Goal: Task Accomplishment & Management: Manage account settings

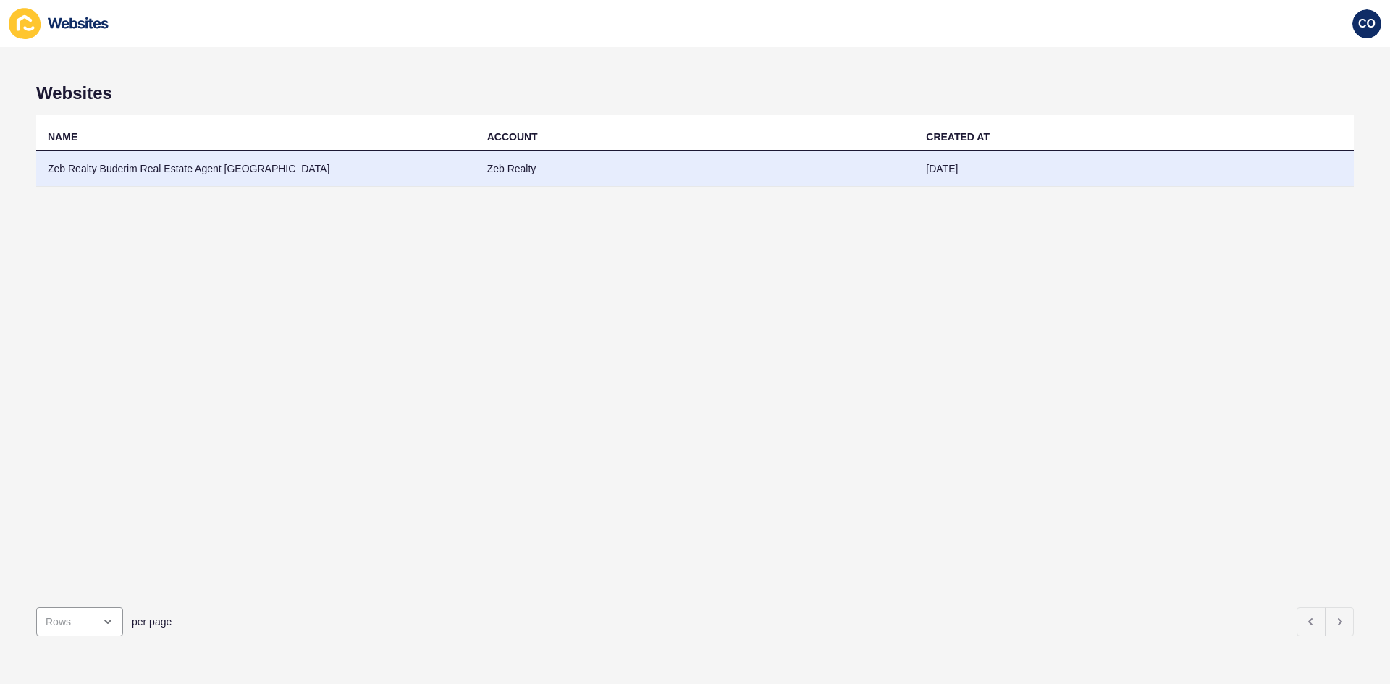
click at [230, 175] on td "Zeb Realty Buderim Real Estate Agent Sunshine Coast" at bounding box center [256, 168] width 440 height 35
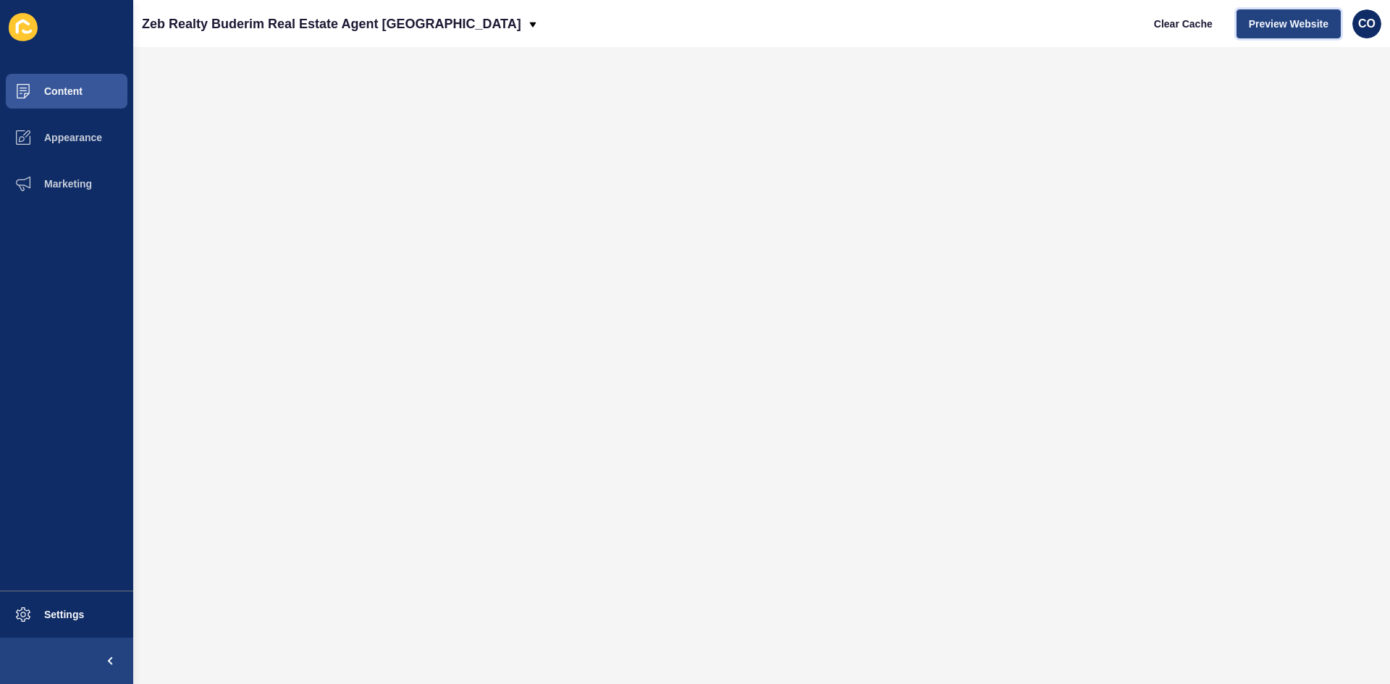
click at [1112, 22] on span "Preview Website" at bounding box center [1289, 24] width 80 height 14
click at [101, 139] on span "Appearance" at bounding box center [50, 138] width 104 height 12
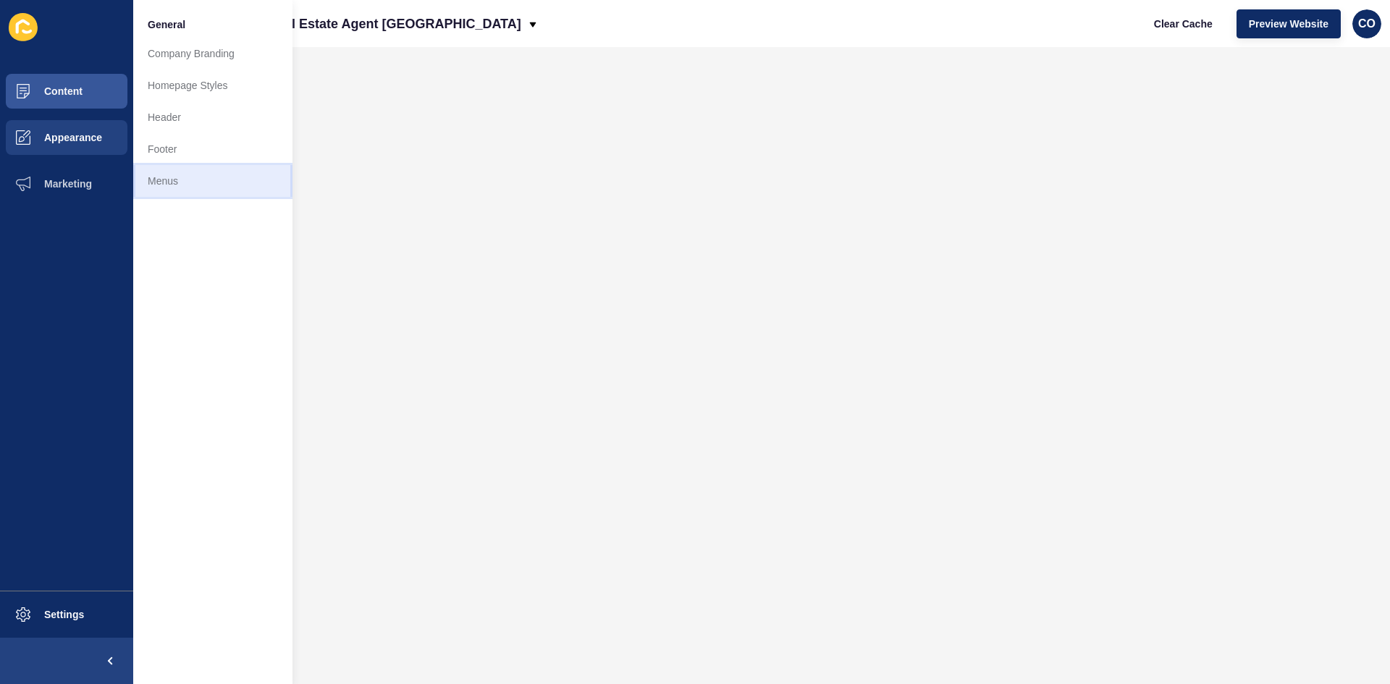
click at [170, 185] on link "Menus" at bounding box center [212, 181] width 159 height 32
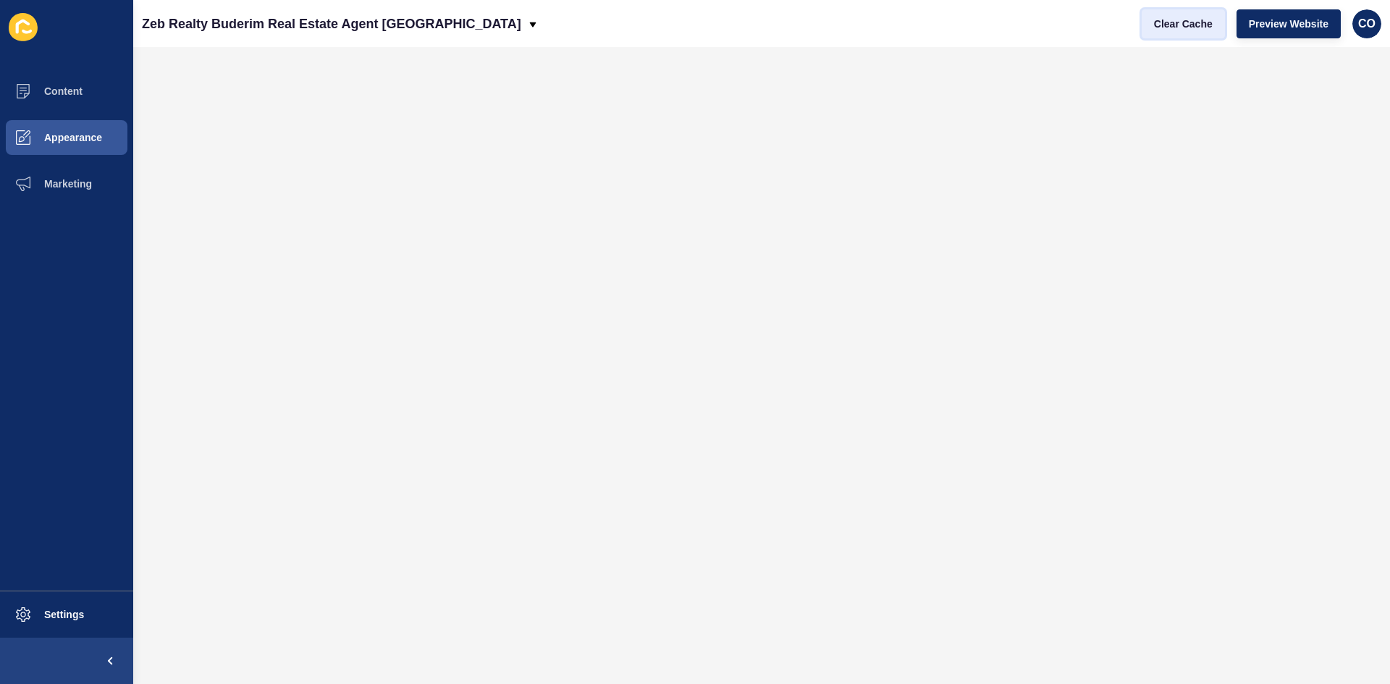
click at [1112, 32] on button "Clear Cache" at bounding box center [1183, 23] width 83 height 29
click at [1112, 18] on span "Preview Website" at bounding box center [1289, 24] width 80 height 14
click at [1112, 23] on span "Preview Website" at bounding box center [1289, 24] width 80 height 14
click at [1112, 20] on span "Preview Website" at bounding box center [1289, 24] width 80 height 14
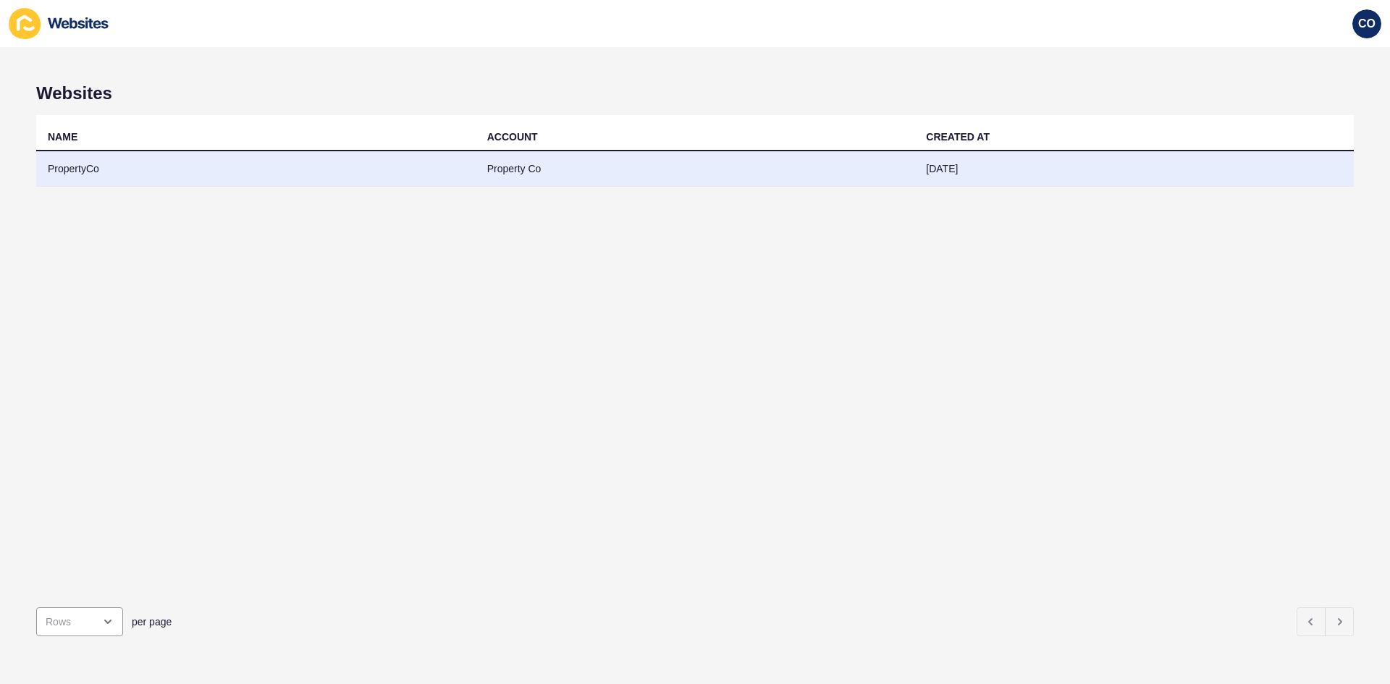
click at [64, 170] on td "PropertyCo" at bounding box center [256, 168] width 440 height 35
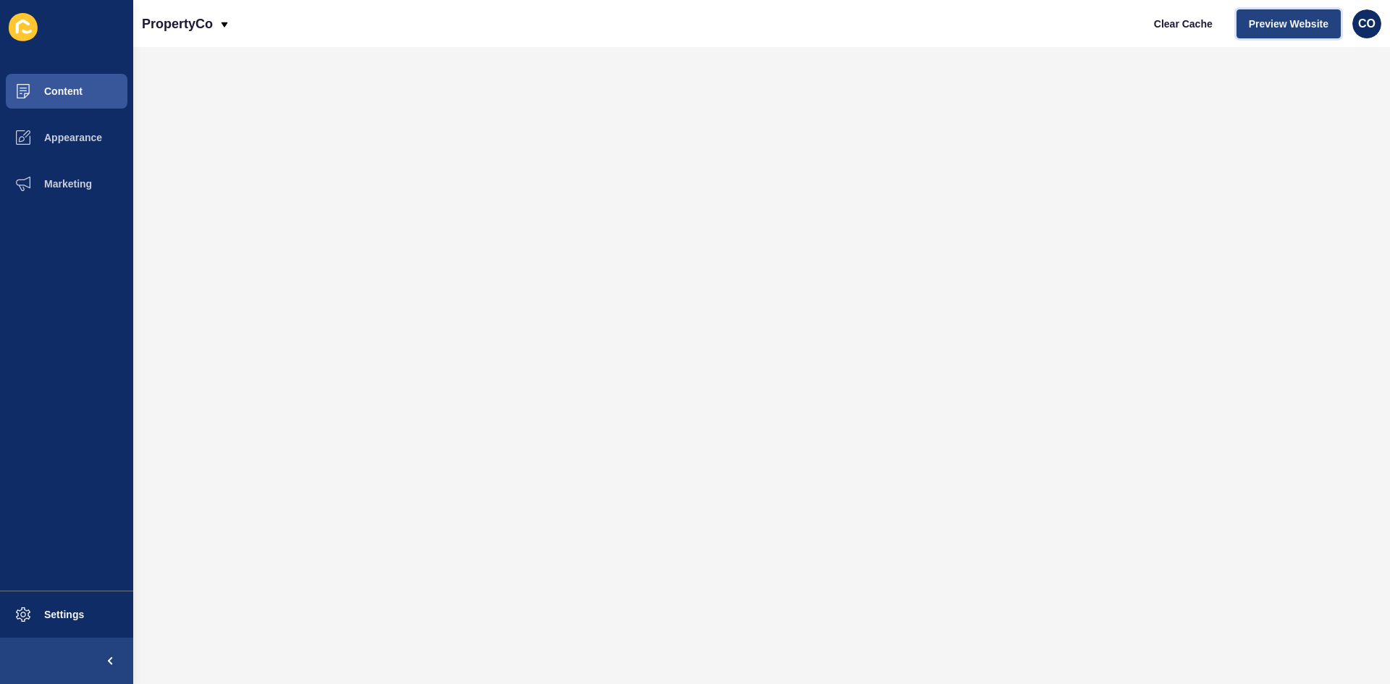
click at [1112, 25] on span "Preview Website" at bounding box center [1289, 24] width 80 height 14
click at [82, 98] on button "Content" at bounding box center [66, 91] width 133 height 46
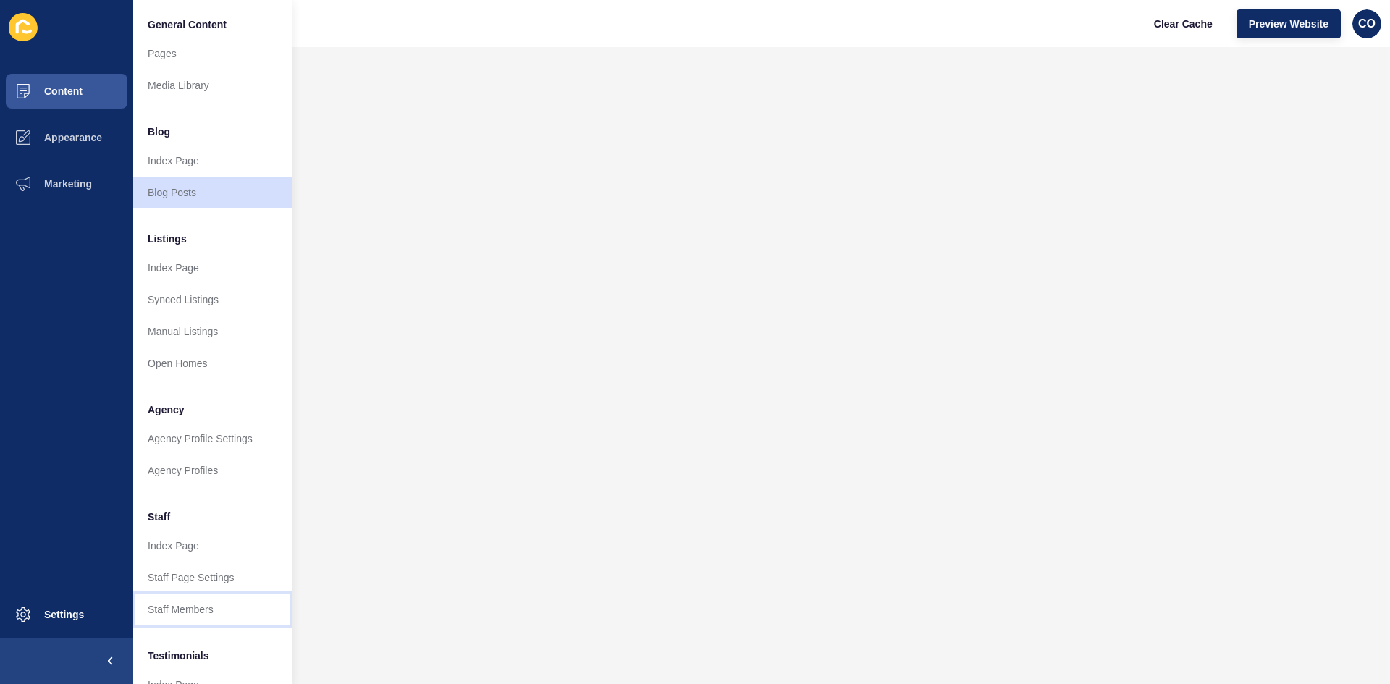
click at [212, 528] on link "Staff Members" at bounding box center [212, 610] width 159 height 32
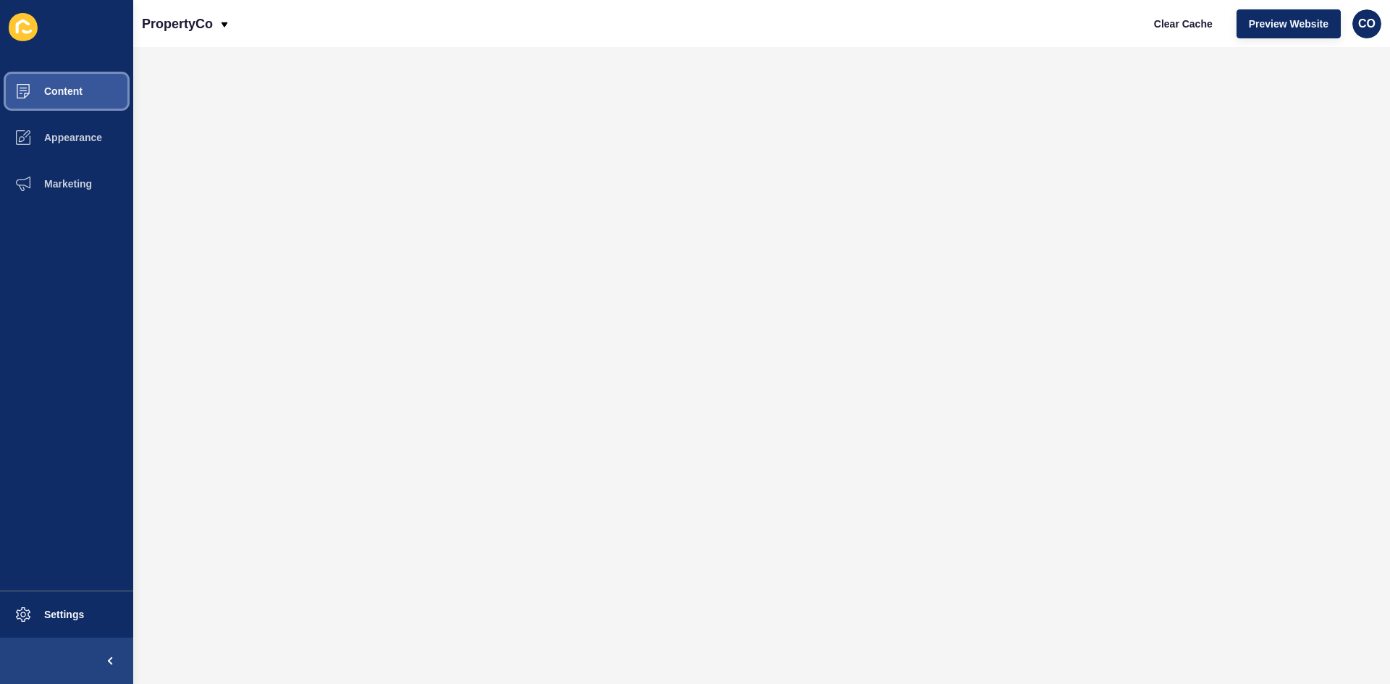
click at [97, 96] on button "Content" at bounding box center [66, 91] width 133 height 46
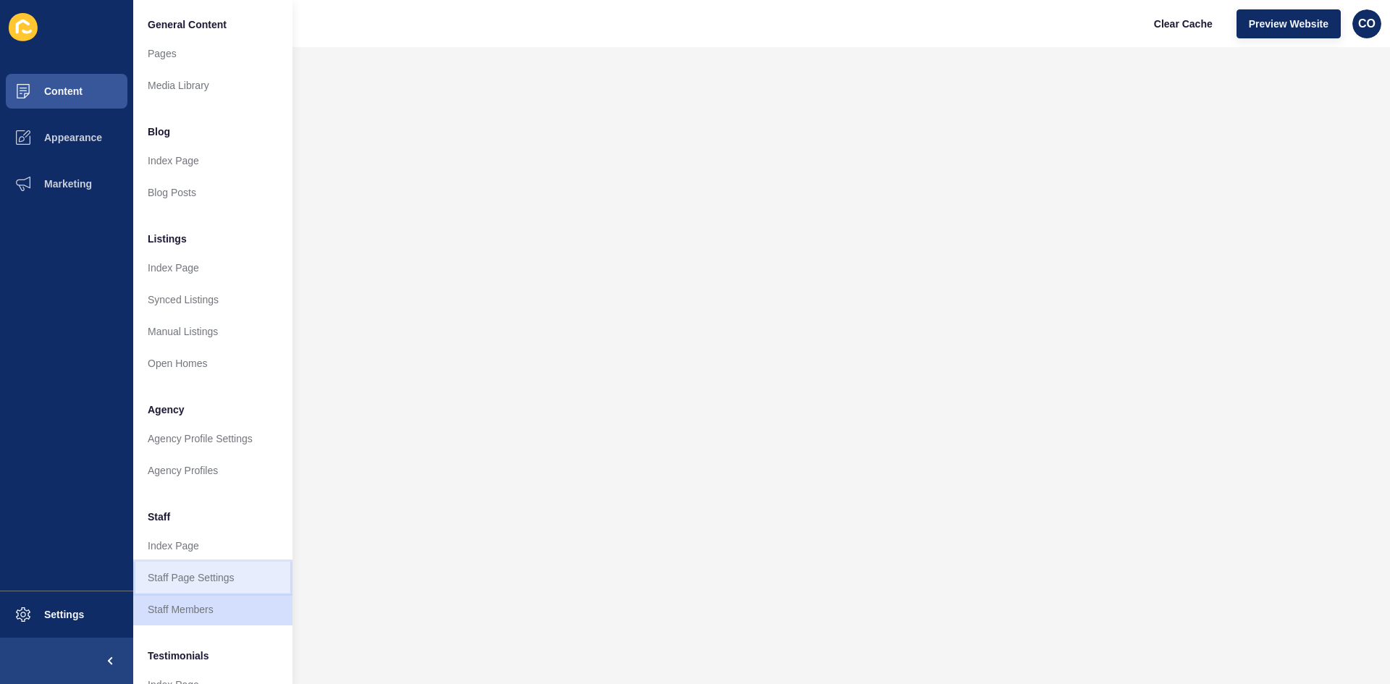
click at [231, 528] on link "Staff Page Settings" at bounding box center [212, 578] width 159 height 32
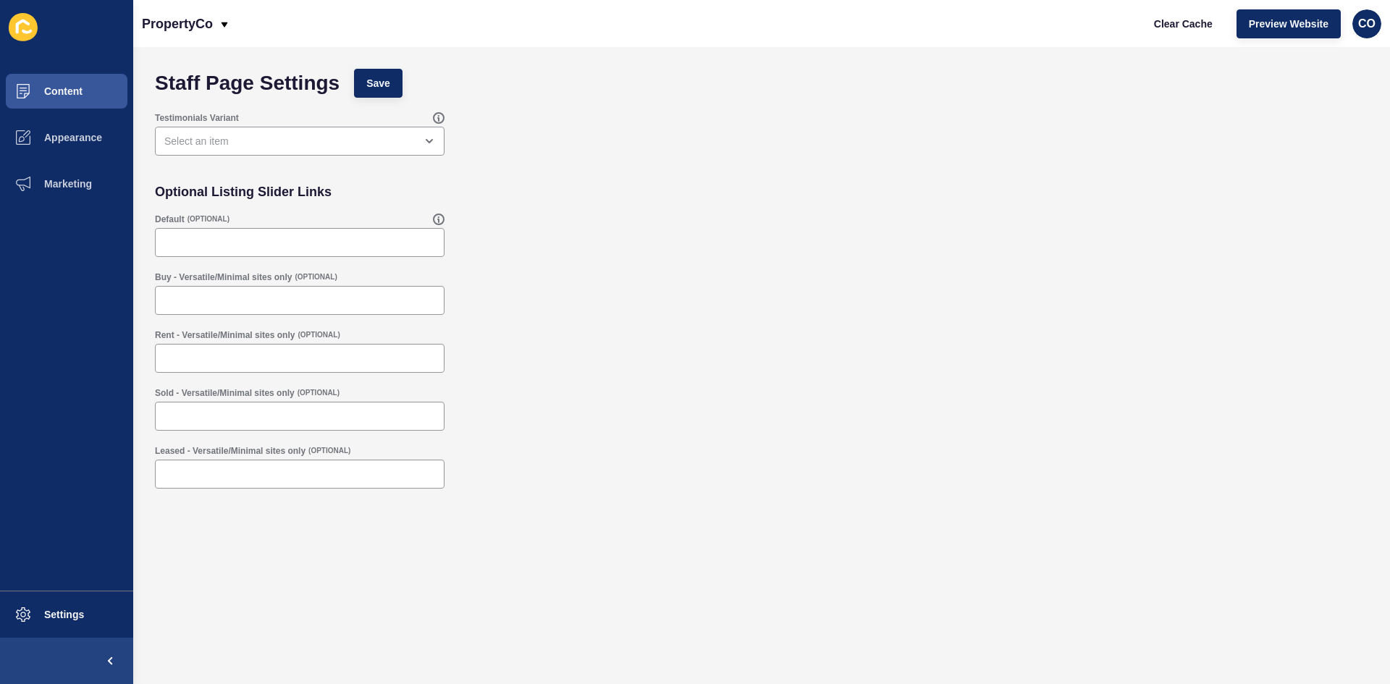
click at [599, 142] on div "Testimonials Variant" at bounding box center [762, 134] width 1228 height 58
click at [340, 355] on input "Rent - Versatile/Minimal sites only" at bounding box center [299, 358] width 271 height 14
click at [344, 244] on input "Default" at bounding box center [299, 242] width 271 height 14
click at [95, 94] on button "Content" at bounding box center [66, 91] width 133 height 46
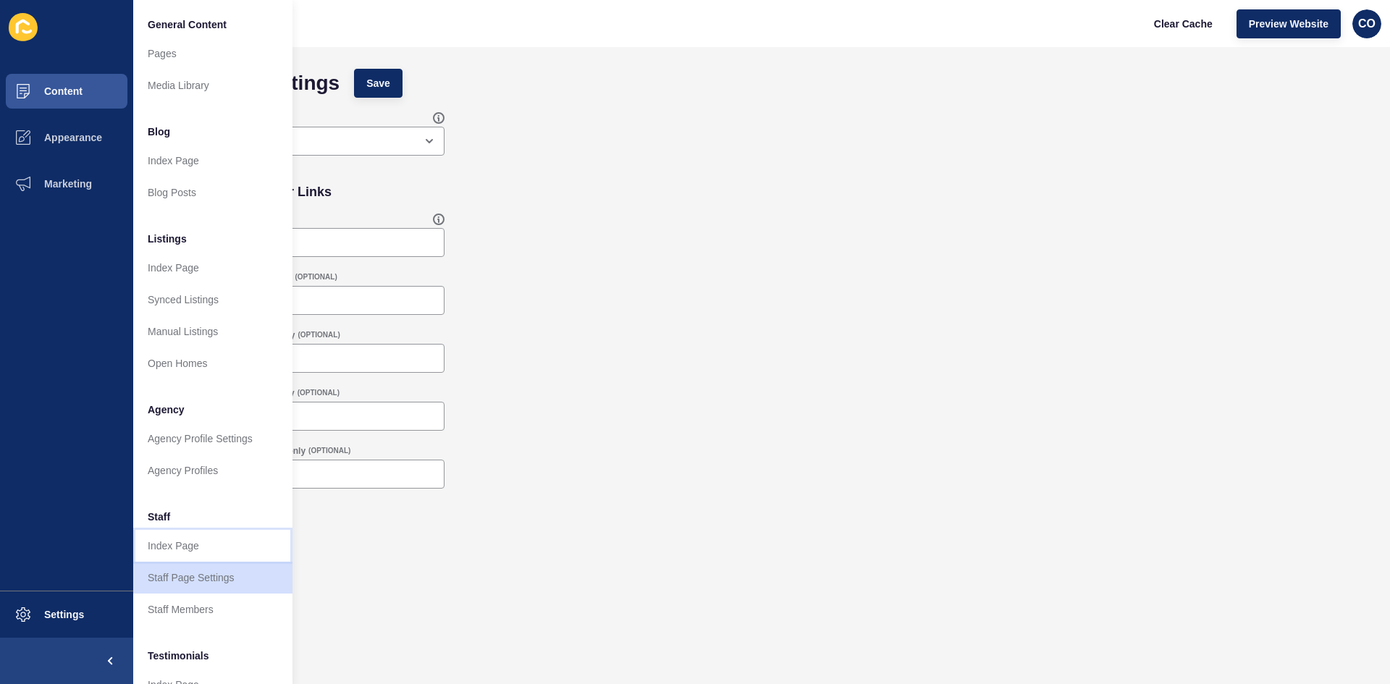
drag, startPoint x: 189, startPoint y: 549, endPoint x: 198, endPoint y: 547, distance: 9.5
click at [189, 528] on link "Index Page" at bounding box center [212, 546] width 159 height 32
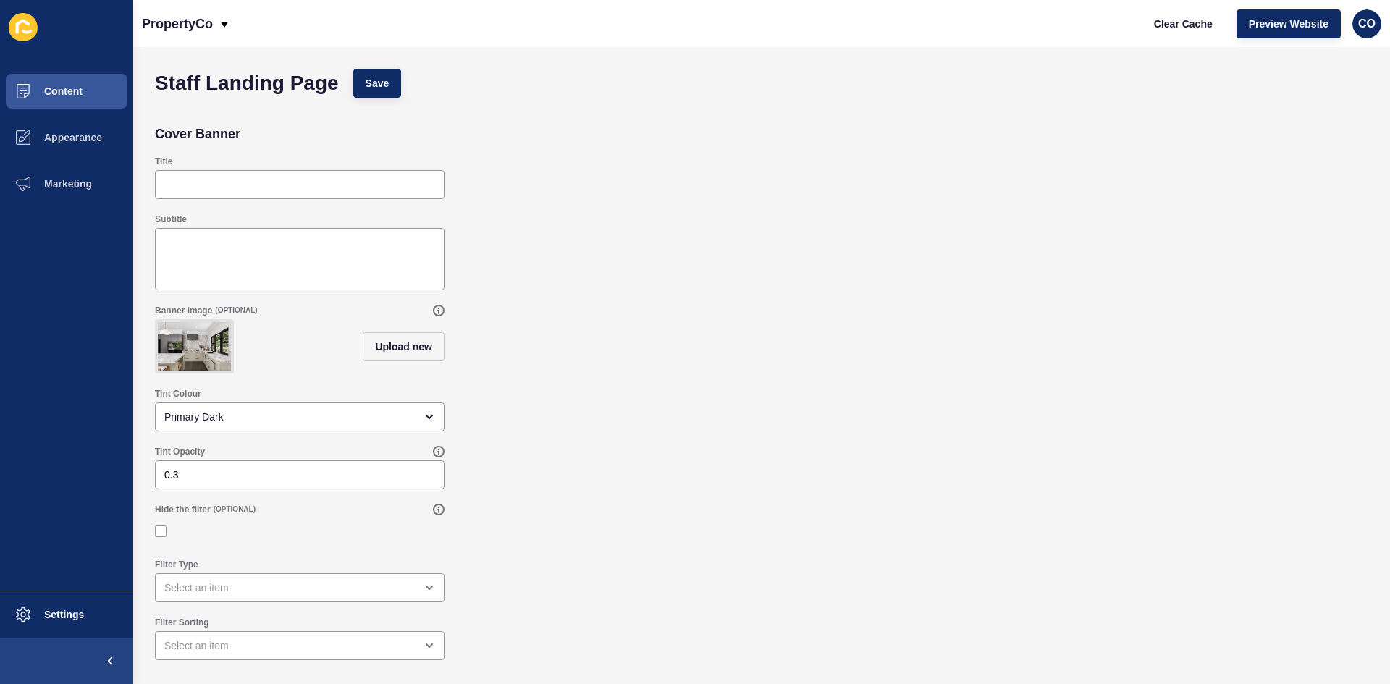
click at [512, 185] on div "Title" at bounding box center [762, 177] width 1228 height 58
click at [71, 184] on span "Marketing" at bounding box center [45, 184] width 94 height 12
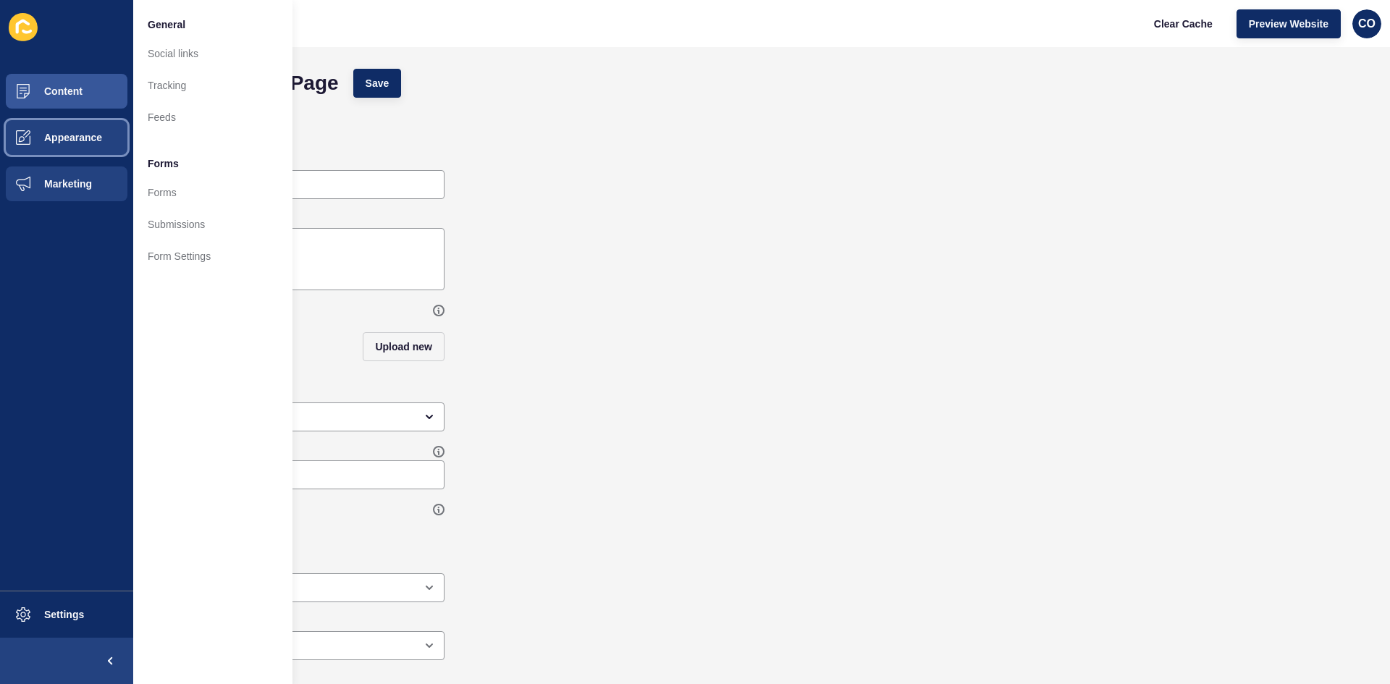
click at [88, 133] on span "Appearance" at bounding box center [50, 138] width 104 height 12
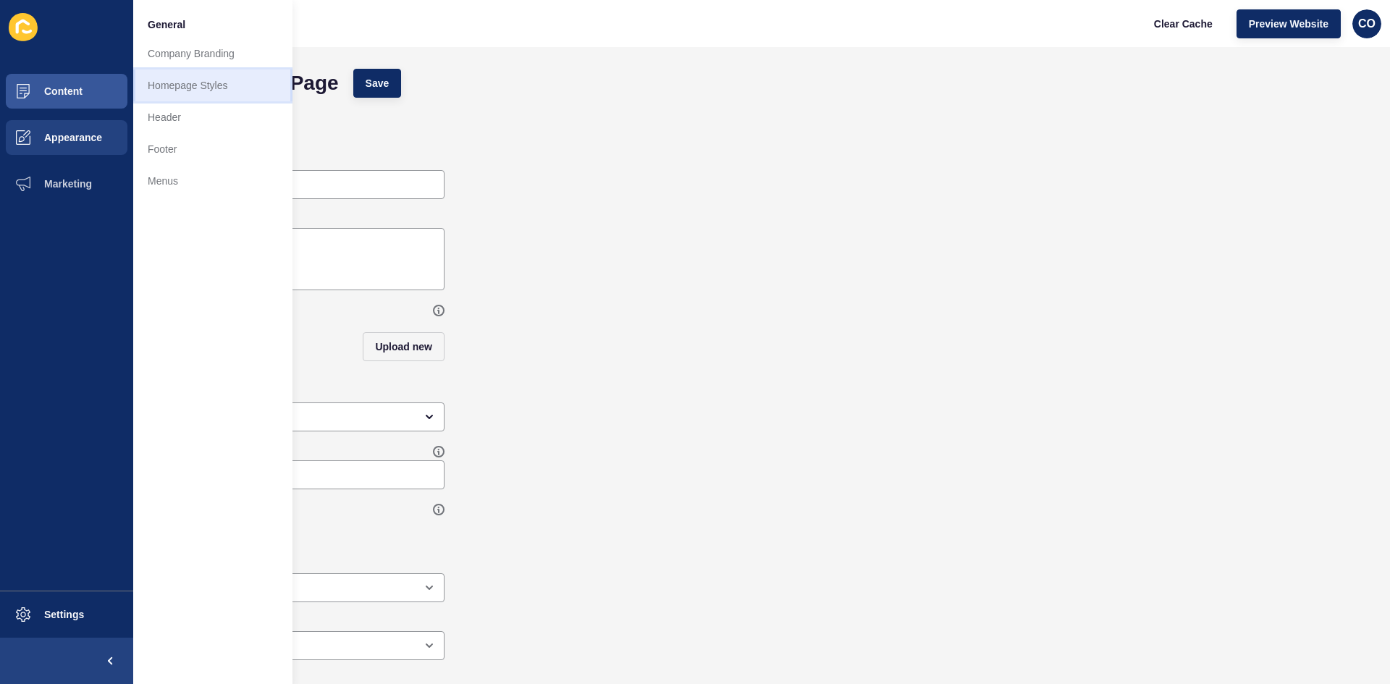
click at [178, 82] on link "Homepage Styles" at bounding box center [212, 86] width 159 height 32
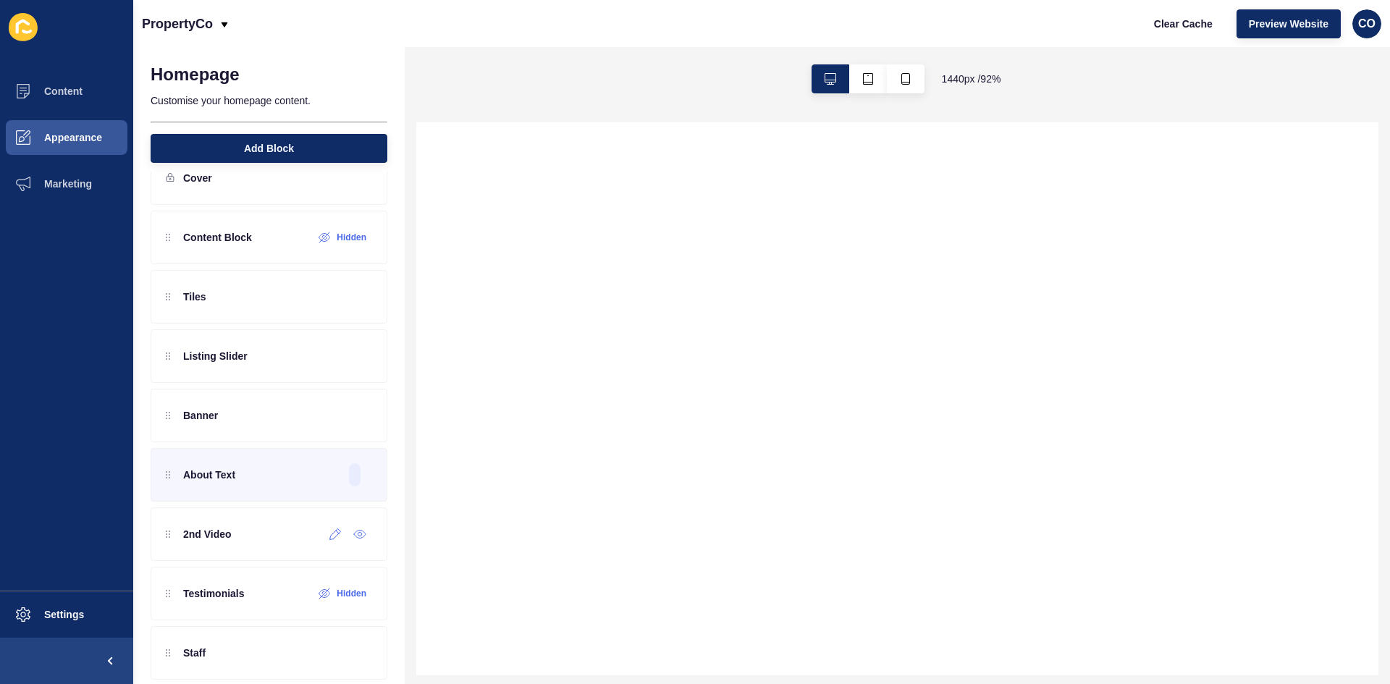
scroll to position [54, 0]
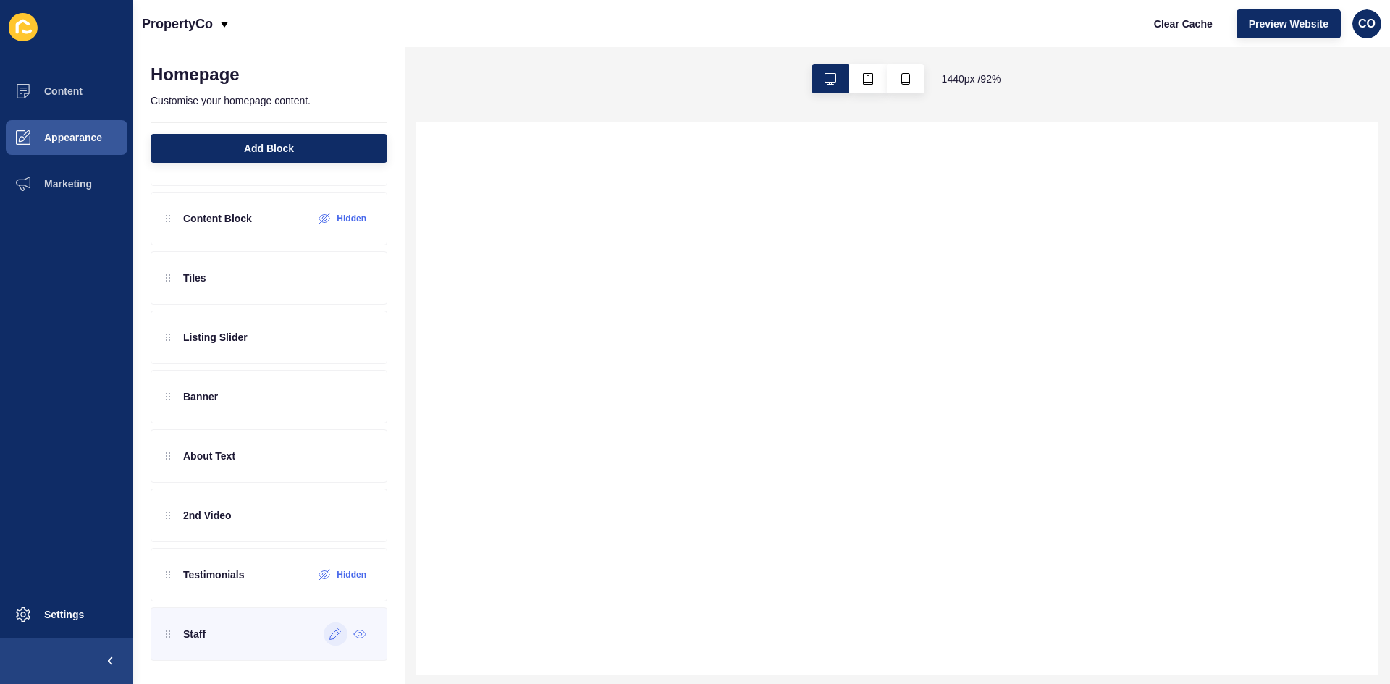
click at [324, 528] on div at bounding box center [336, 634] width 24 height 23
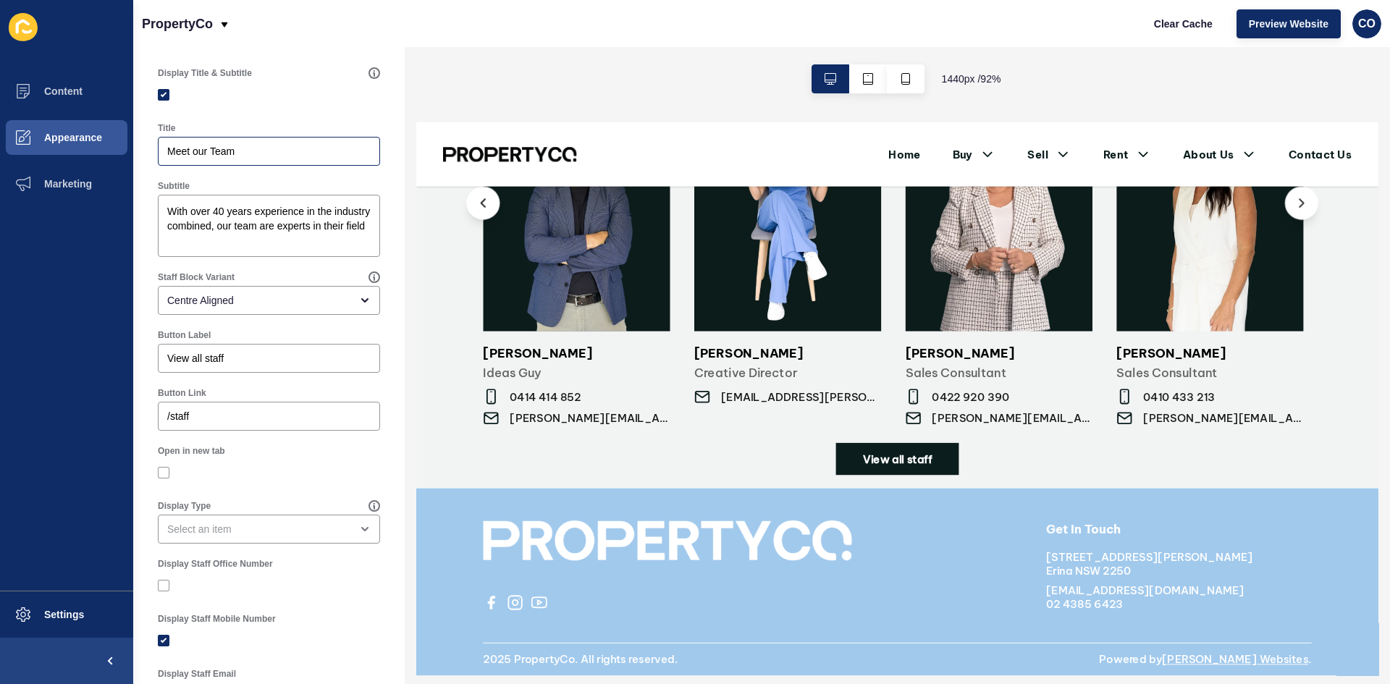
scroll to position [0, 0]
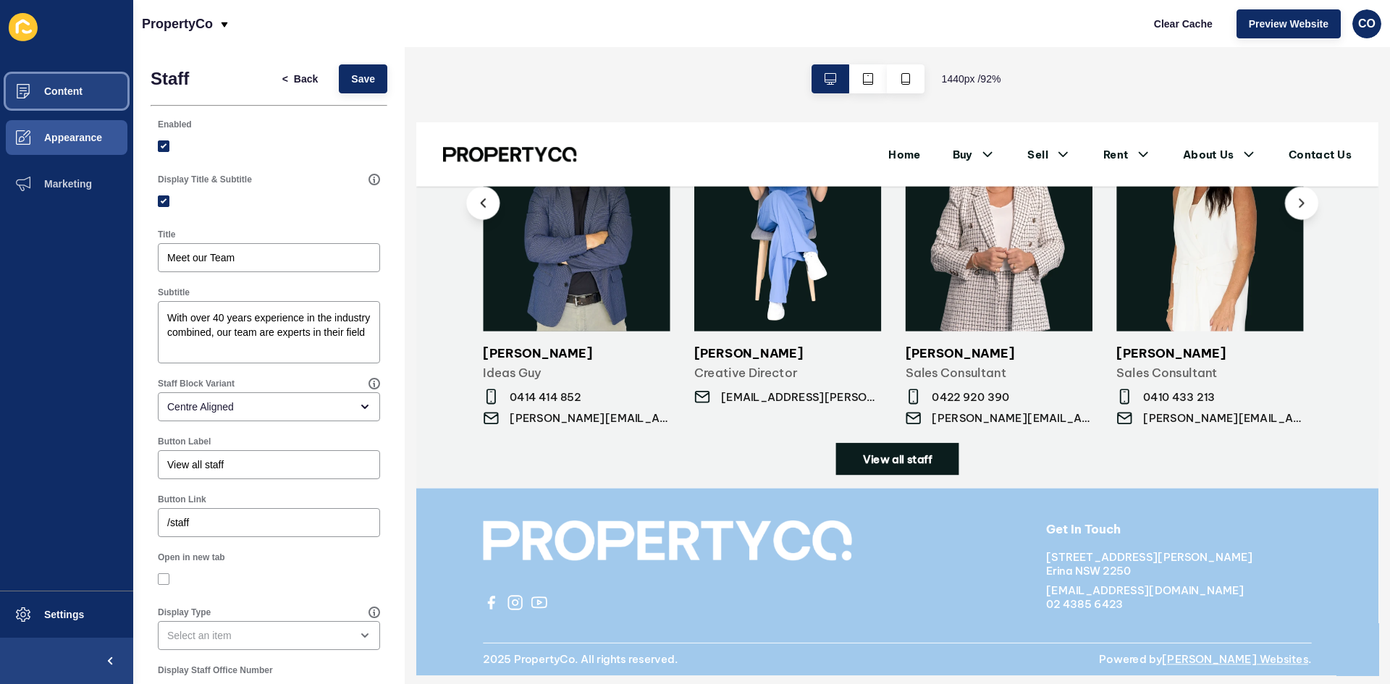
click at [74, 85] on span "Content" at bounding box center [40, 91] width 85 height 12
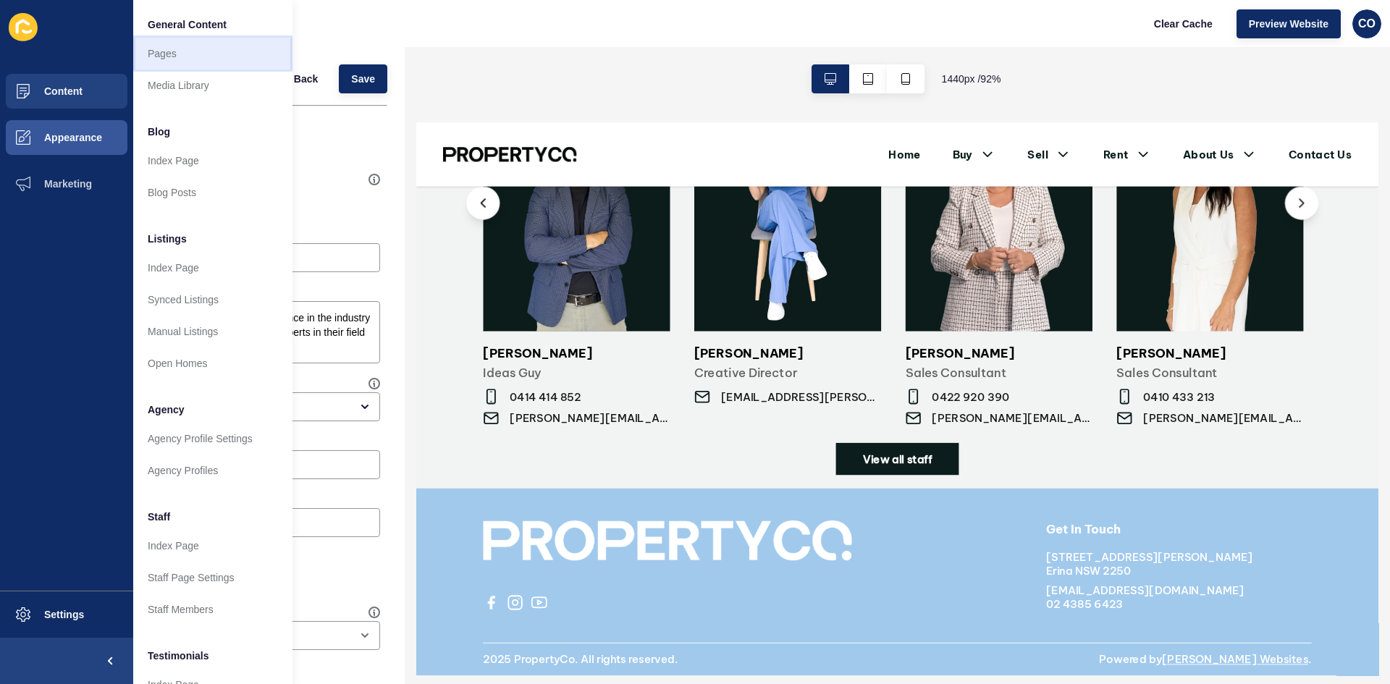
click at [159, 56] on link "Pages" at bounding box center [212, 54] width 159 height 32
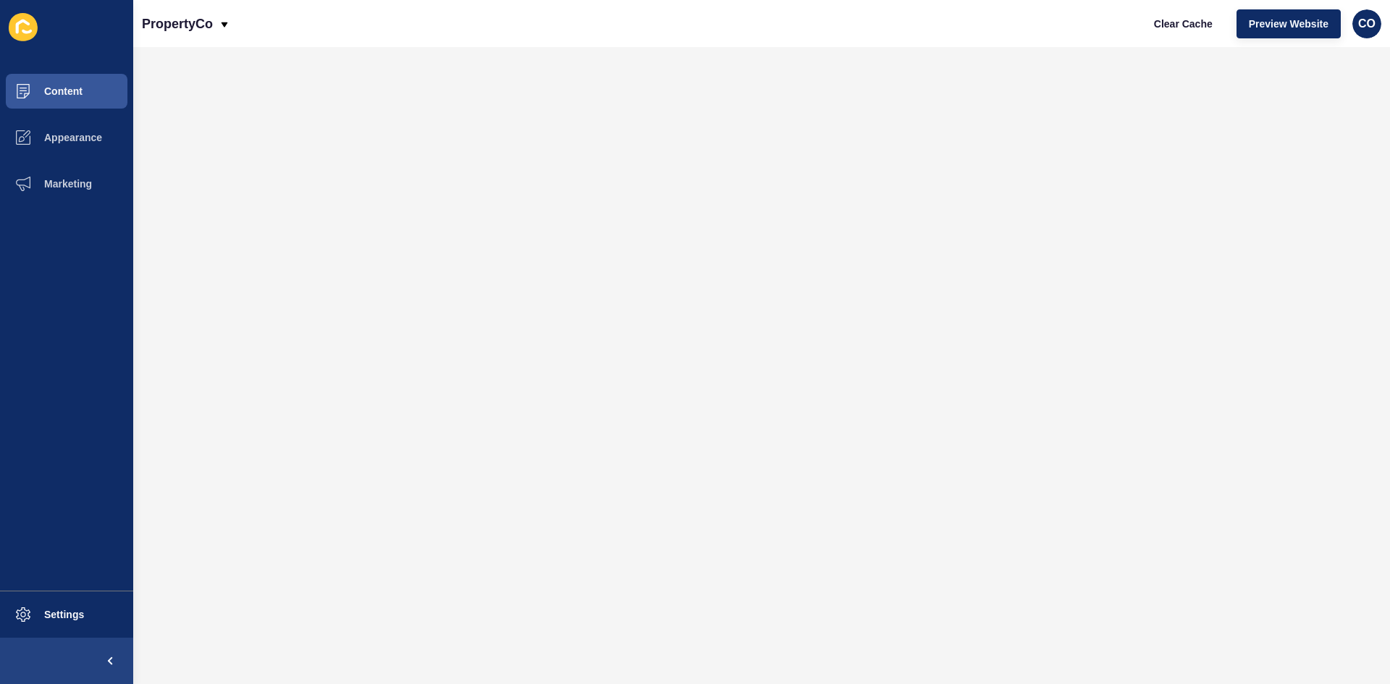
click at [726, 32] on div "PropertyCo Clear Cache Preview Website CO" at bounding box center [761, 23] width 1257 height 47
click at [83, 186] on span "Marketing" at bounding box center [45, 184] width 94 height 12
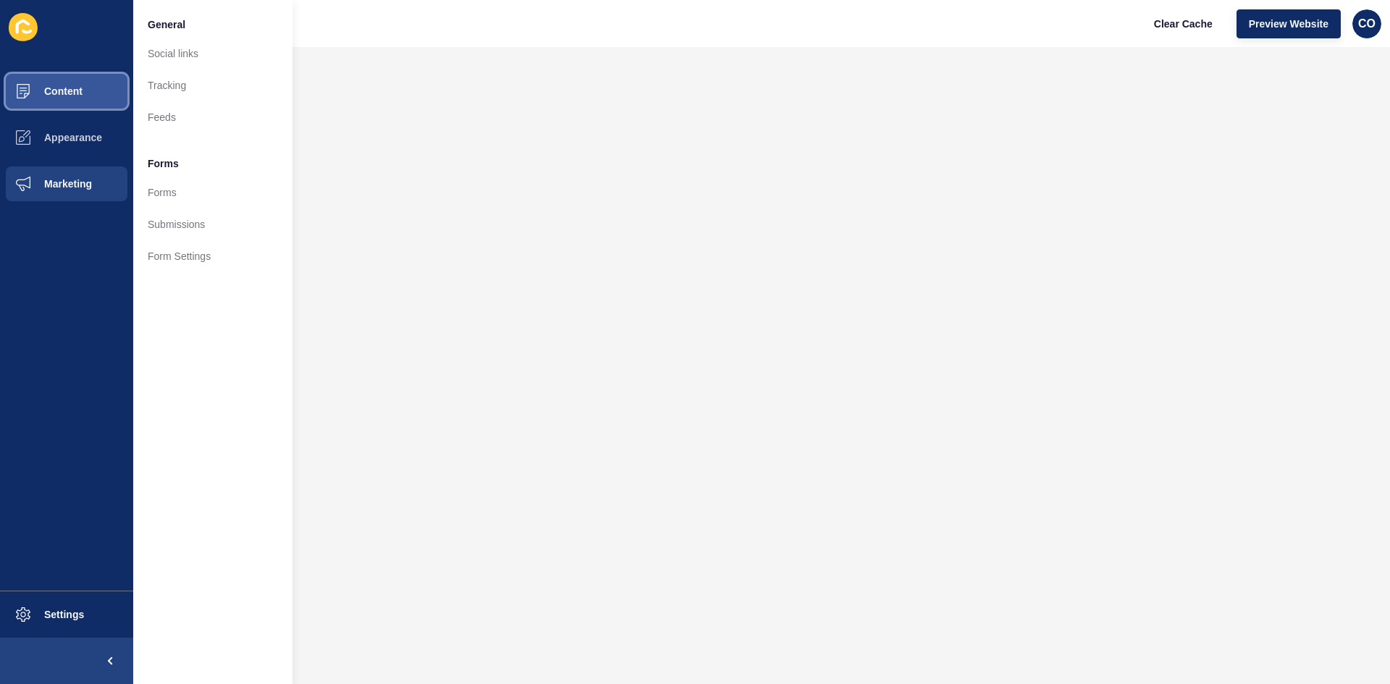
click at [67, 98] on button "Content" at bounding box center [66, 91] width 133 height 46
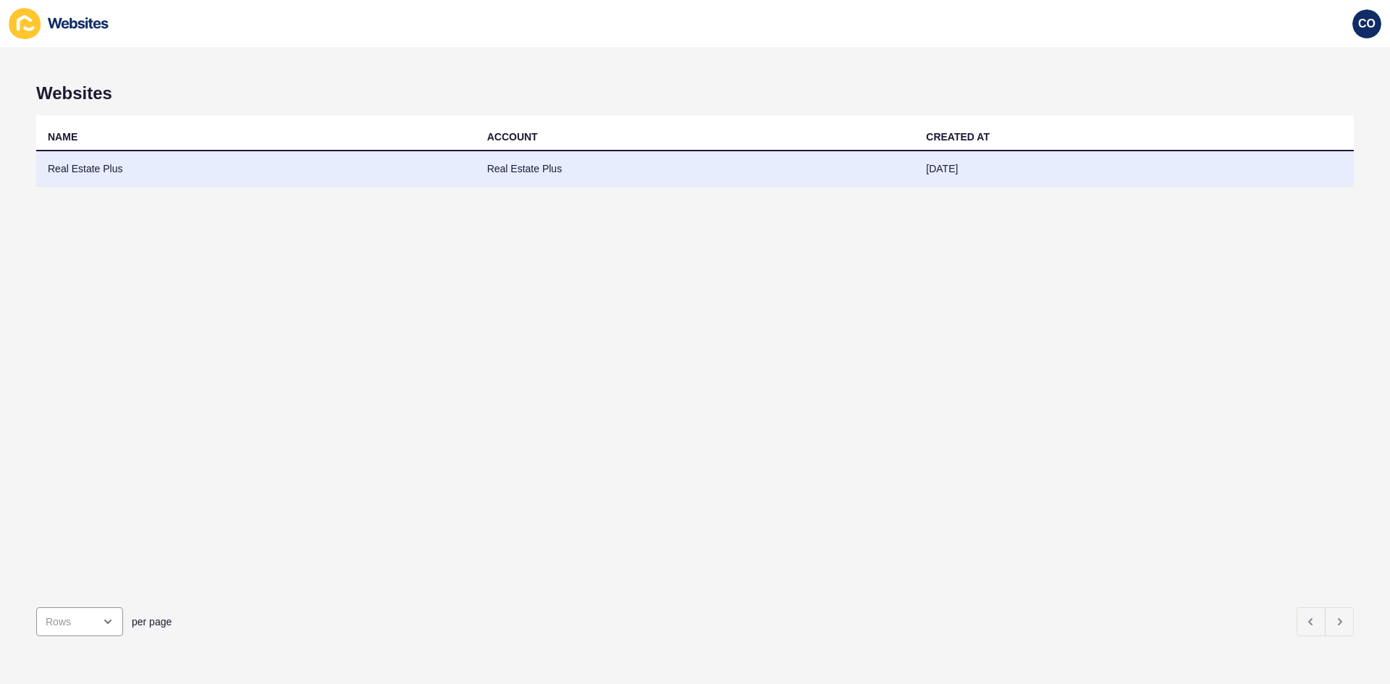
click at [91, 172] on td "Real Estate Plus" at bounding box center [256, 168] width 440 height 35
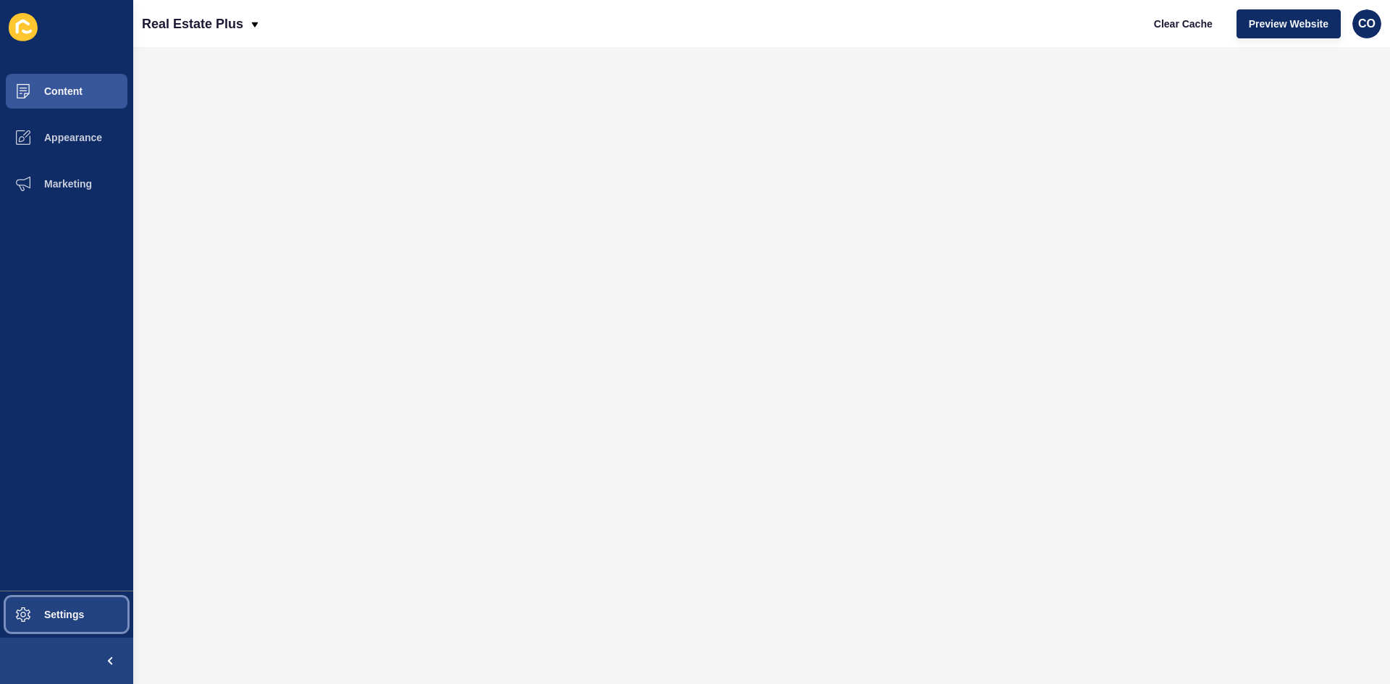
drag, startPoint x: 94, startPoint y: 609, endPoint x: 105, endPoint y: 610, distance: 10.9
click at [94, 528] on button "Settings" at bounding box center [66, 615] width 133 height 46
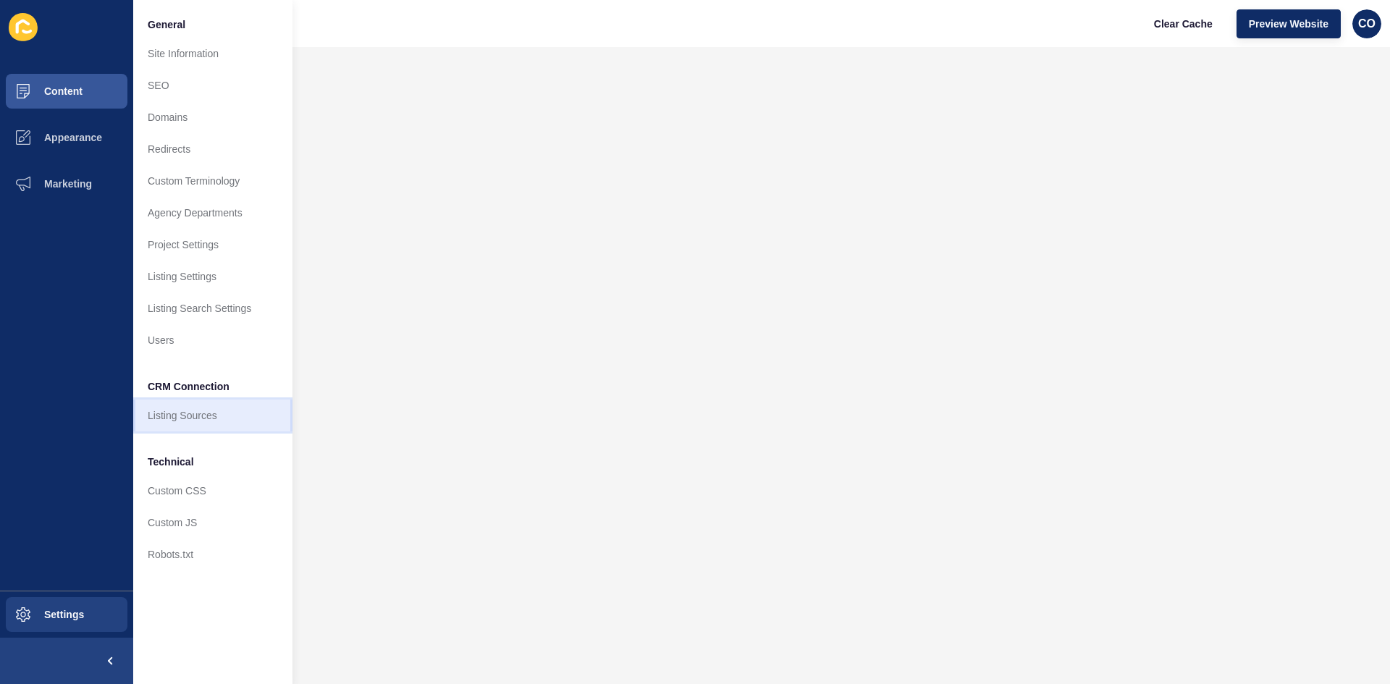
click at [220, 420] on link "Listing Sources" at bounding box center [212, 416] width 159 height 32
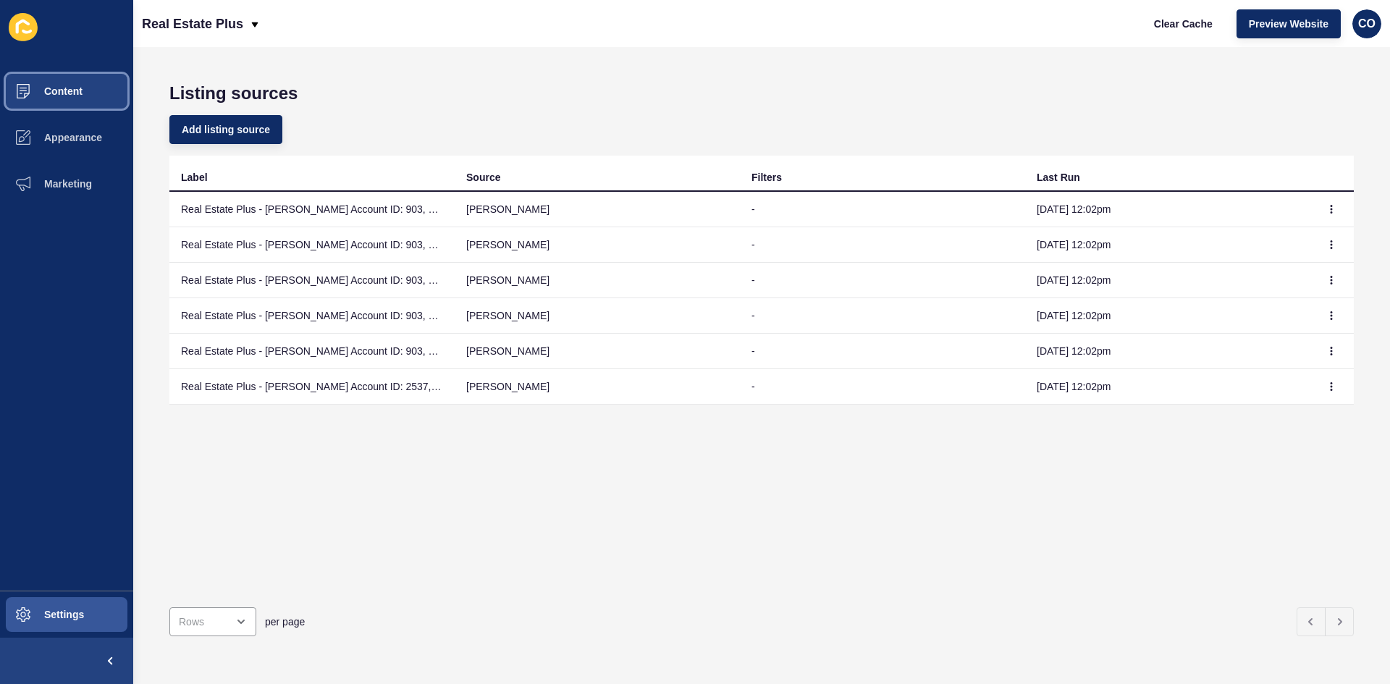
click at [80, 96] on span "Content" at bounding box center [40, 91] width 85 height 12
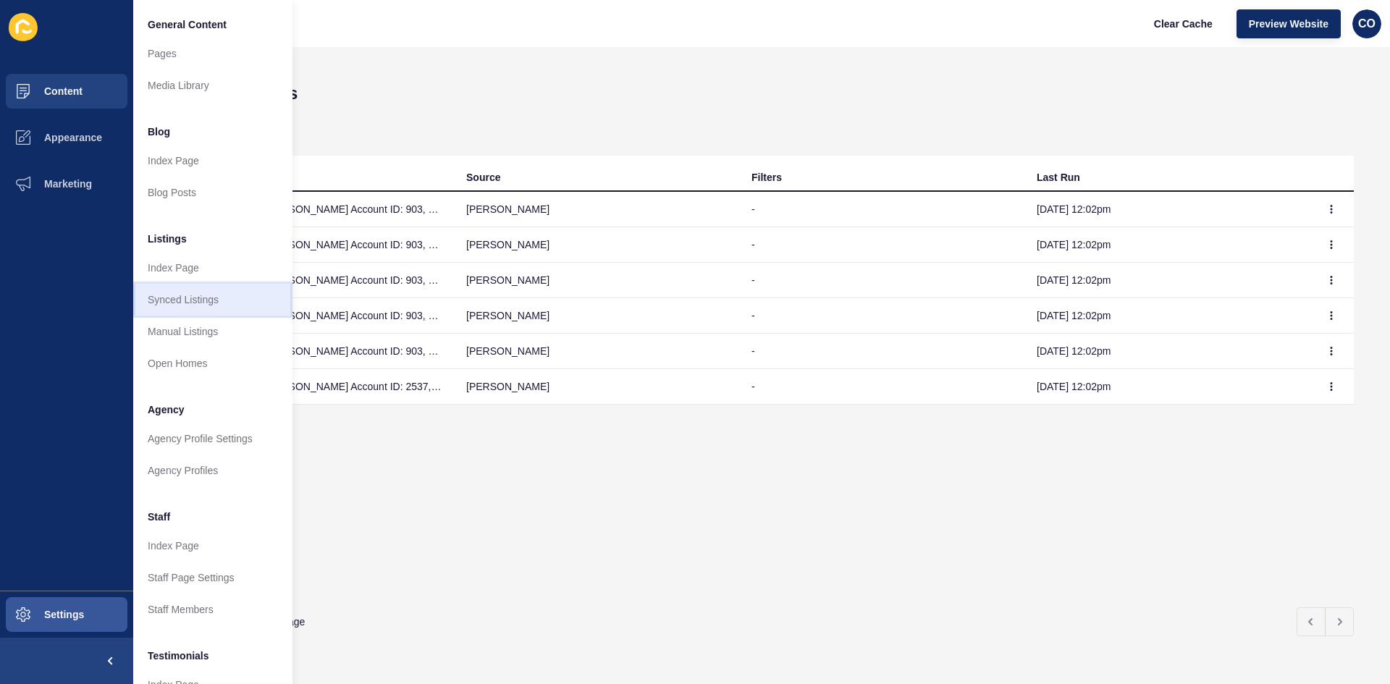
click at [214, 300] on link "Synced Listings" at bounding box center [212, 300] width 159 height 32
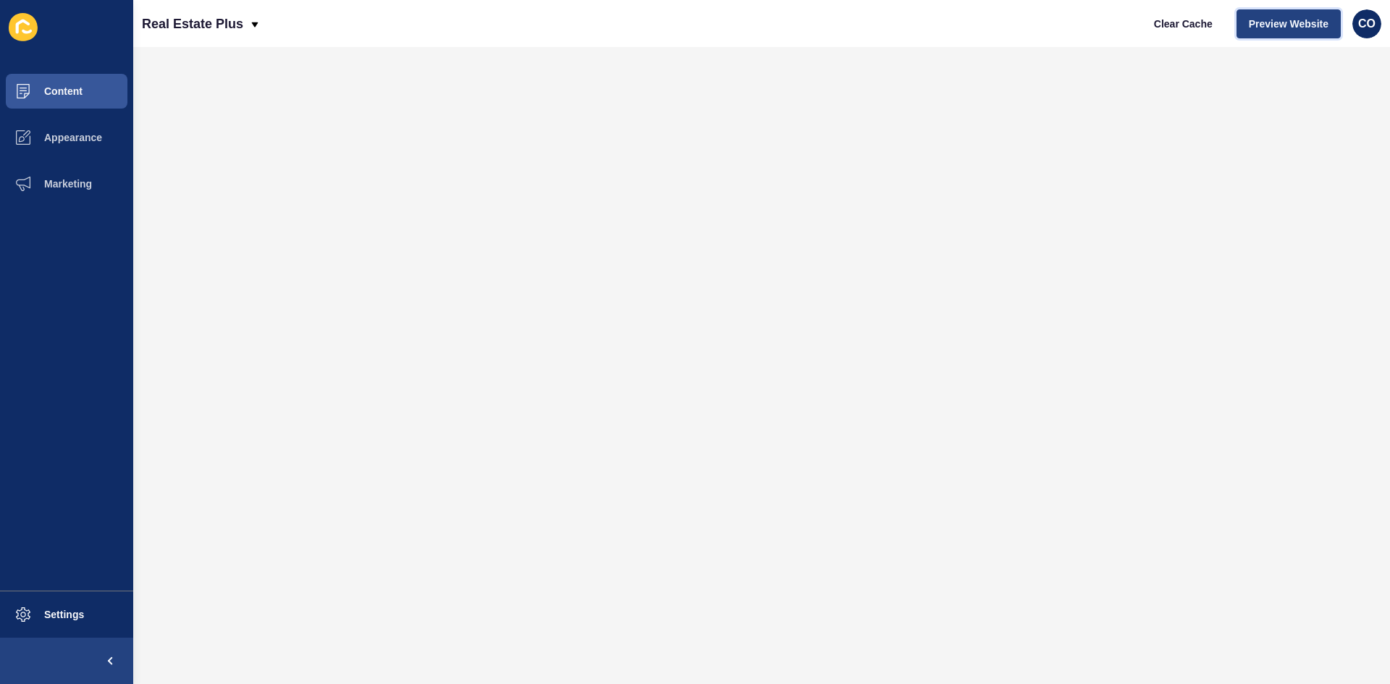
click at [1291, 22] on span "Preview Website" at bounding box center [1289, 24] width 80 height 14
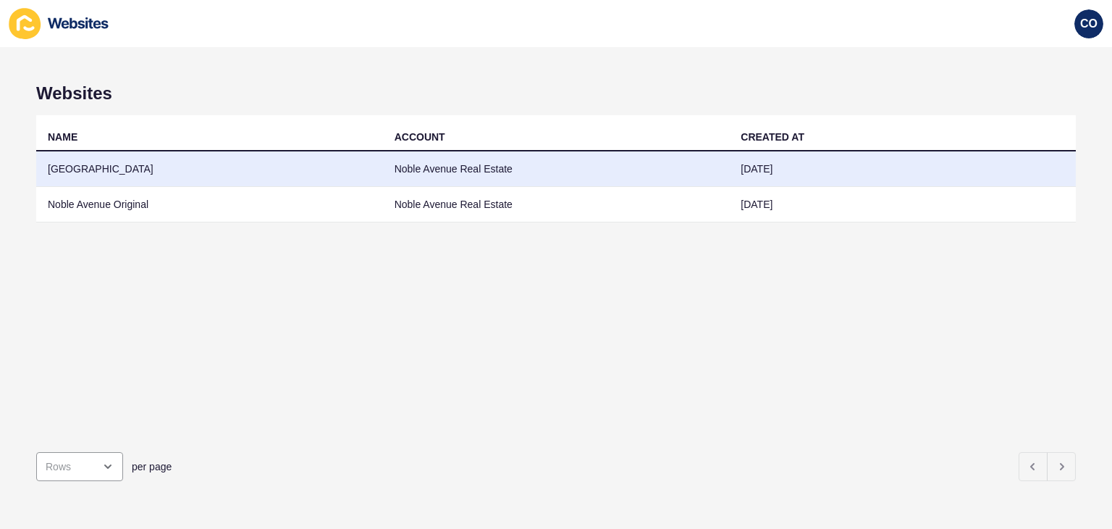
click at [226, 176] on td "[GEOGRAPHIC_DATA]" at bounding box center [209, 168] width 347 height 35
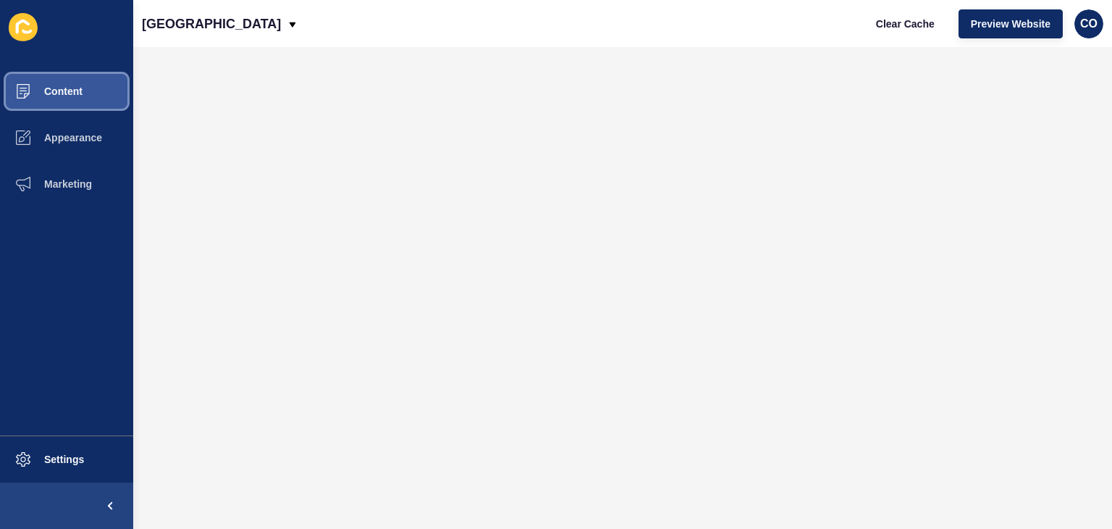
click at [80, 99] on button "Content" at bounding box center [66, 91] width 133 height 46
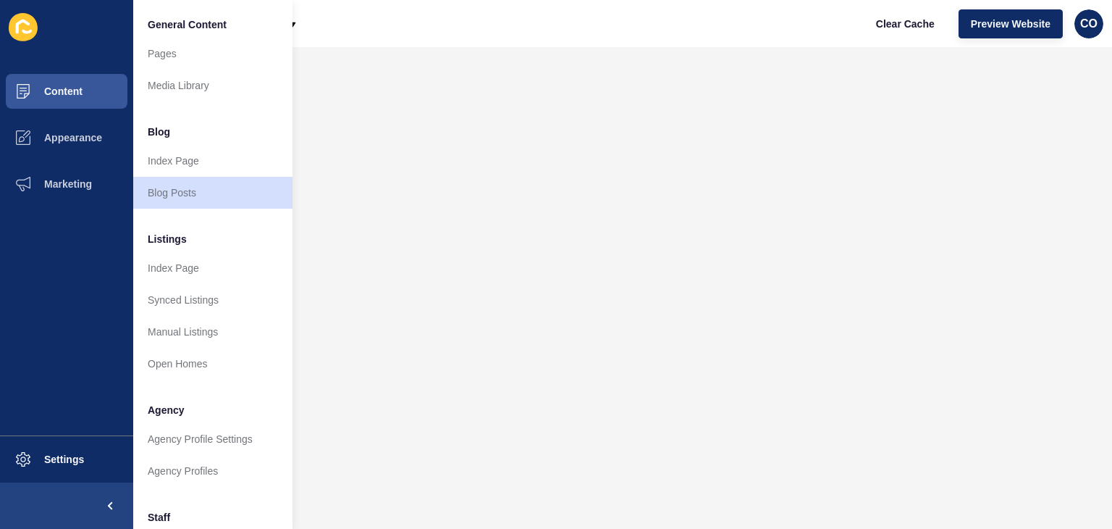
click at [77, 21] on li at bounding box center [66, 27] width 133 height 46
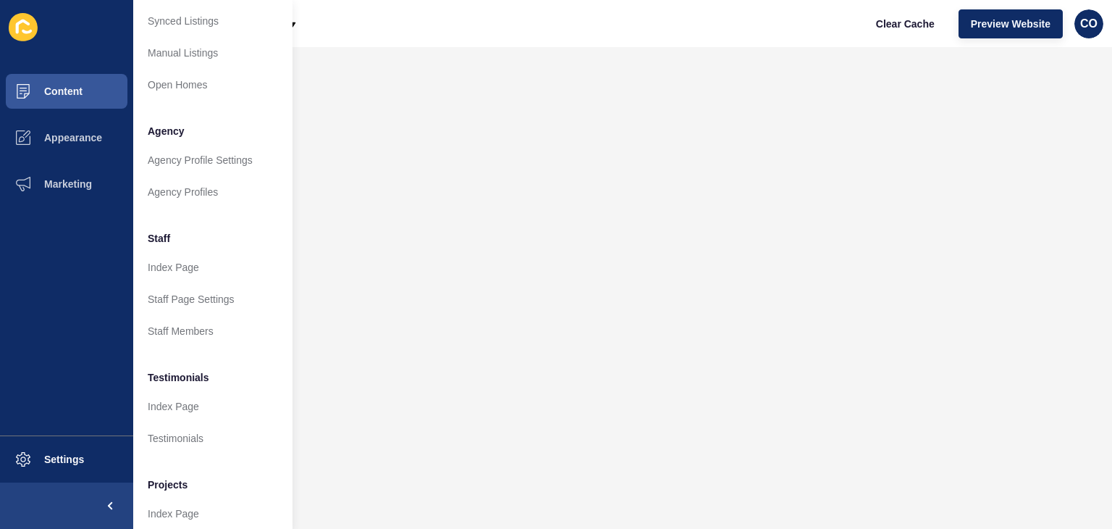
scroll to position [331, 0]
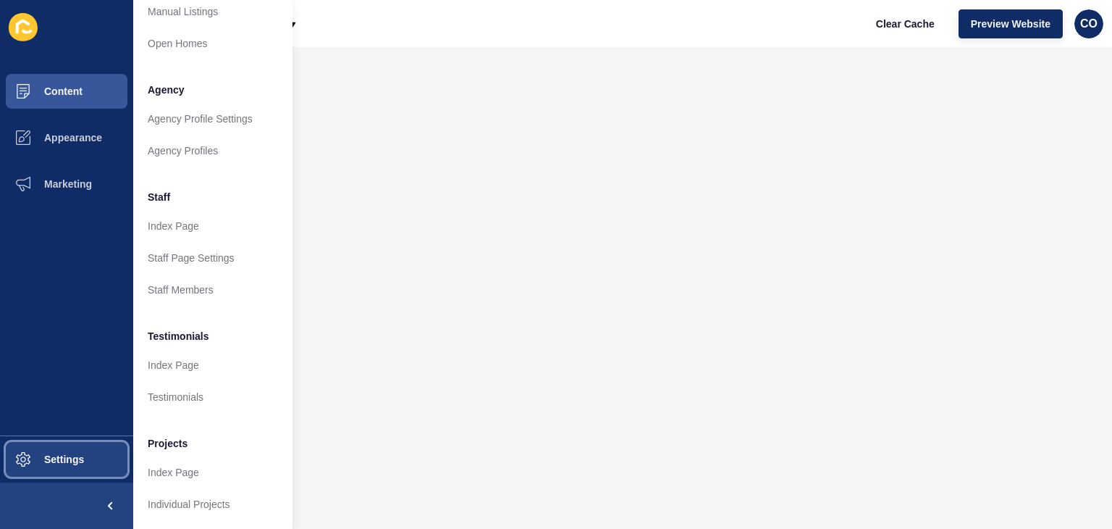
click at [83, 456] on span "Settings" at bounding box center [41, 459] width 86 height 12
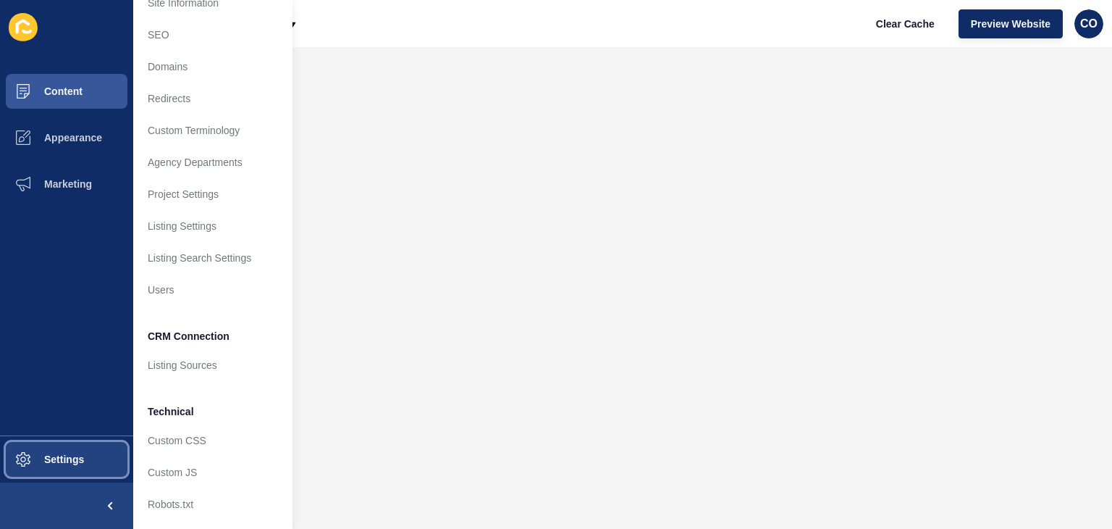
click at [62, 460] on span "Settings" at bounding box center [41, 459] width 86 height 12
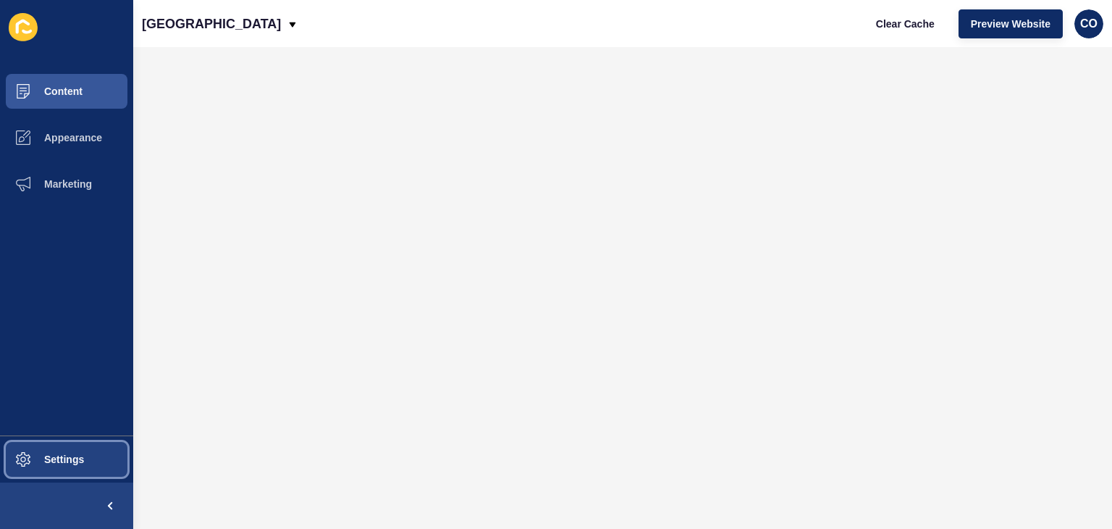
scroll to position [0, 0]
click at [62, 460] on span "Settings" at bounding box center [41, 459] width 86 height 12
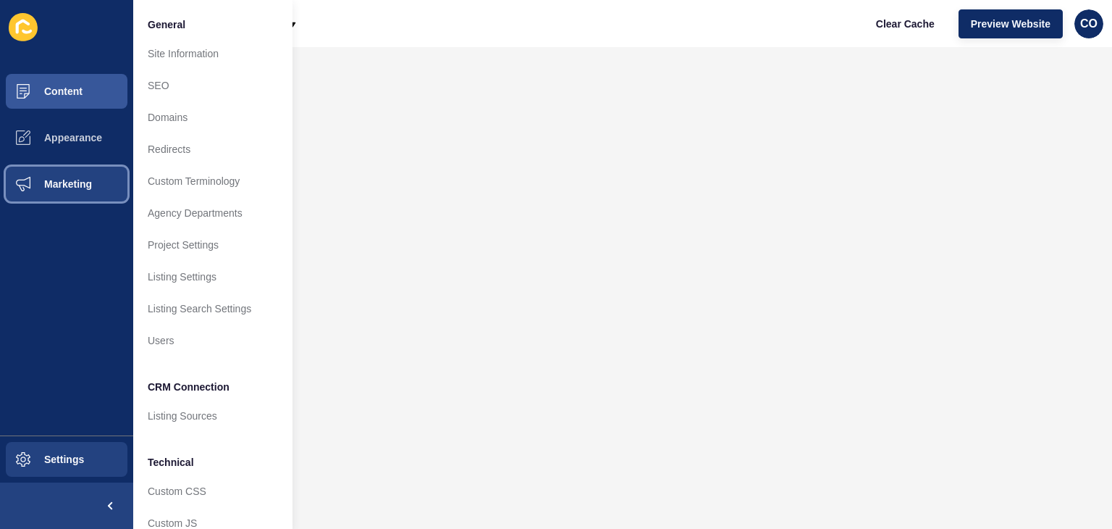
click at [70, 182] on span "Marketing" at bounding box center [45, 184] width 94 height 12
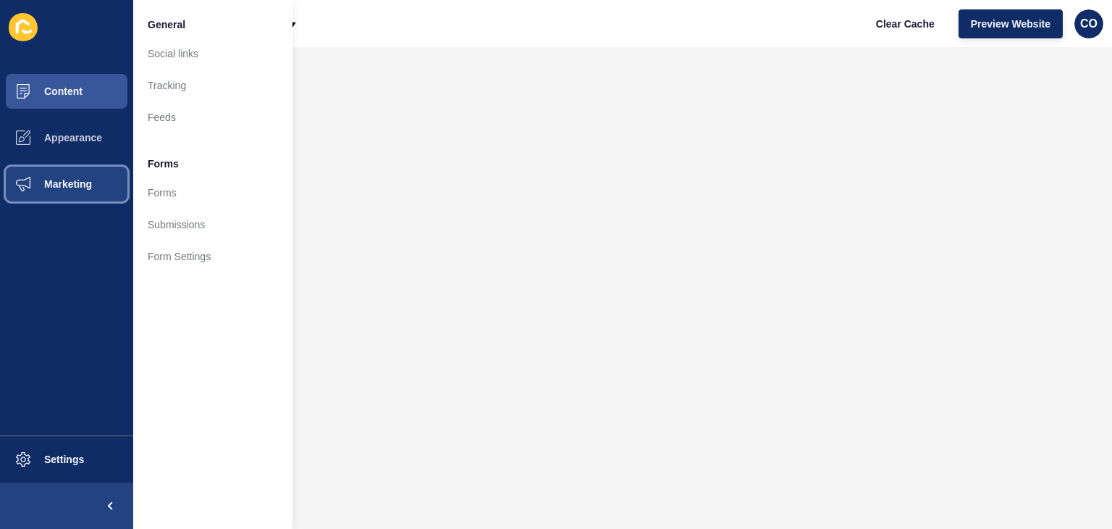
click at [62, 180] on span "Marketing" at bounding box center [45, 184] width 94 height 12
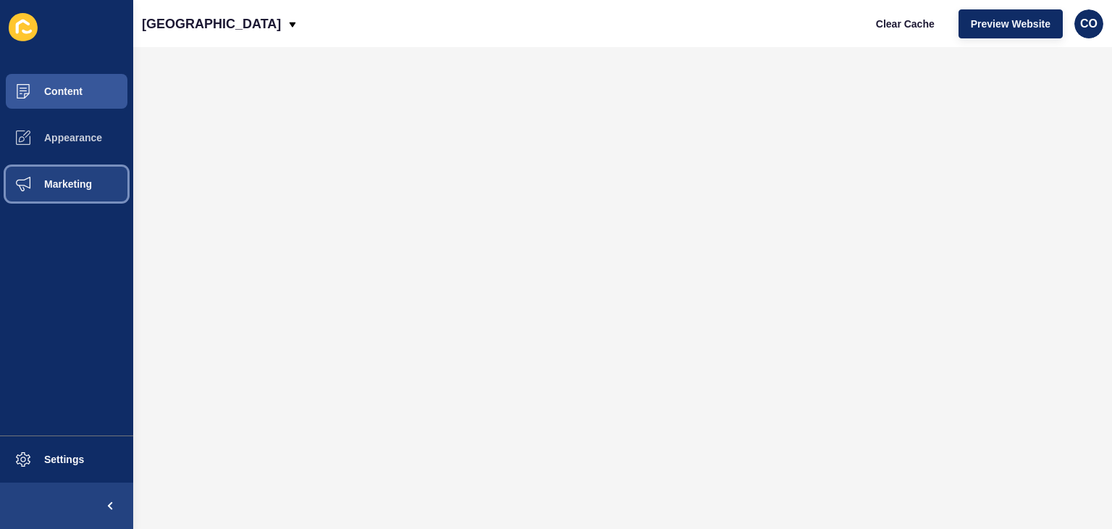
drag, startPoint x: 67, startPoint y: 182, endPoint x: 73, endPoint y: 163, distance: 19.9
click at [66, 182] on span "Marketing" at bounding box center [45, 184] width 94 height 12
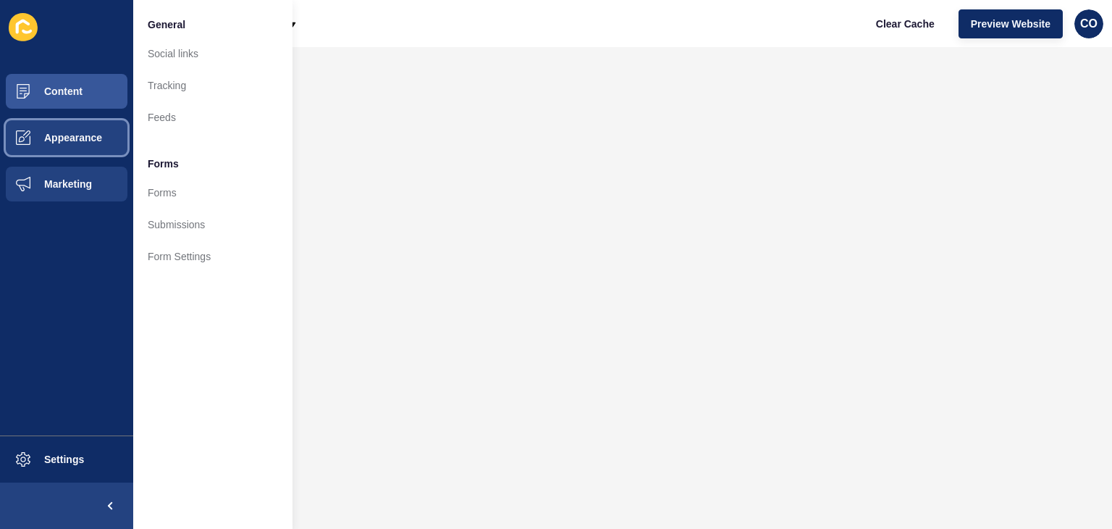
click at [81, 139] on span "Appearance" at bounding box center [50, 138] width 104 height 12
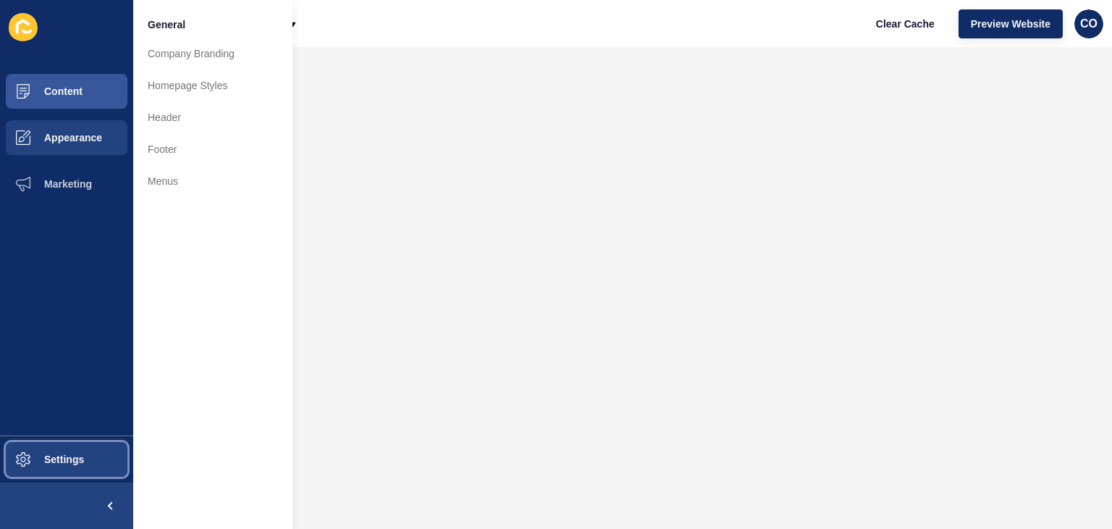
click at [89, 453] on button "Settings" at bounding box center [66, 459] width 133 height 46
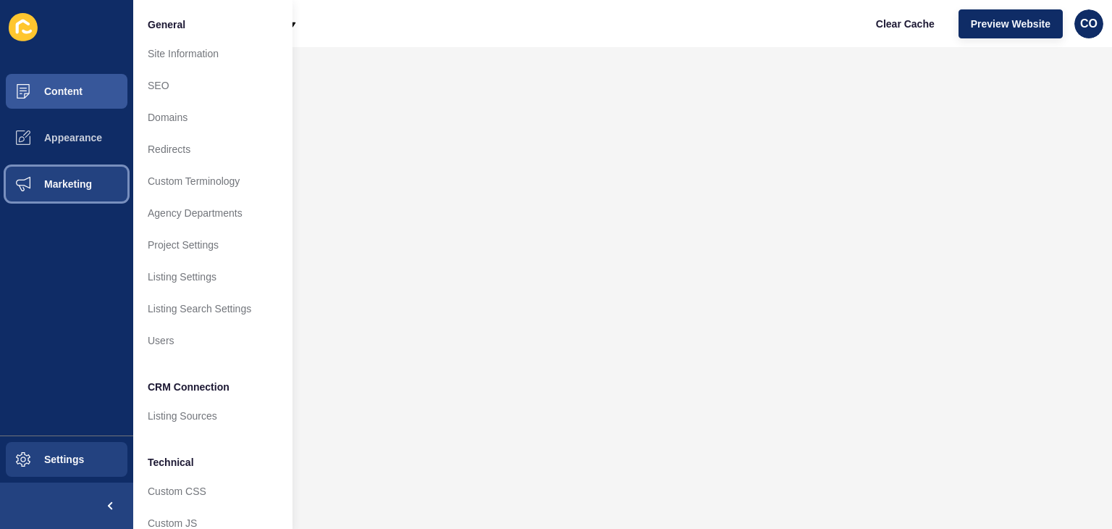
click at [77, 185] on span "Marketing" at bounding box center [45, 184] width 94 height 12
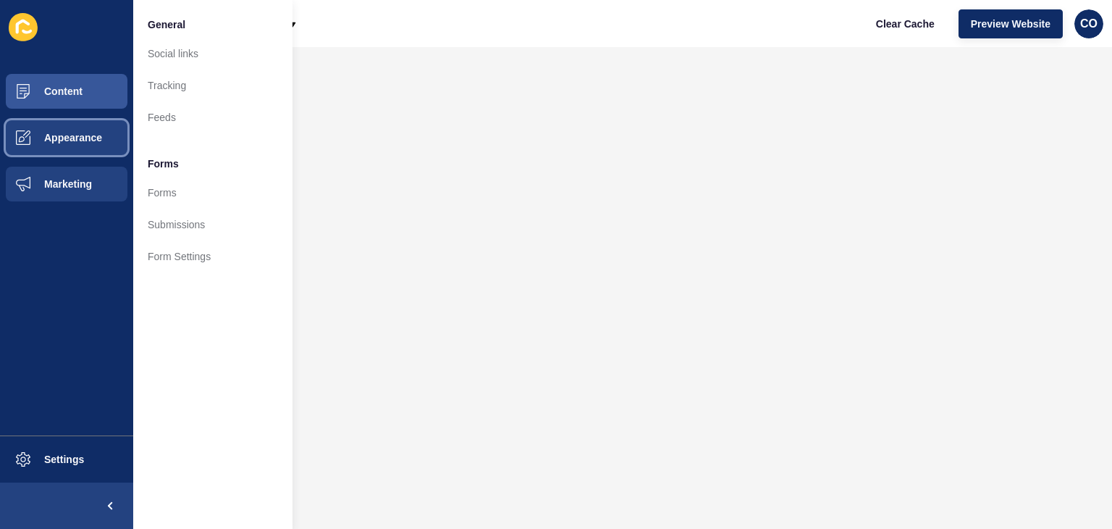
click at [80, 140] on span "Appearance" at bounding box center [50, 138] width 104 height 12
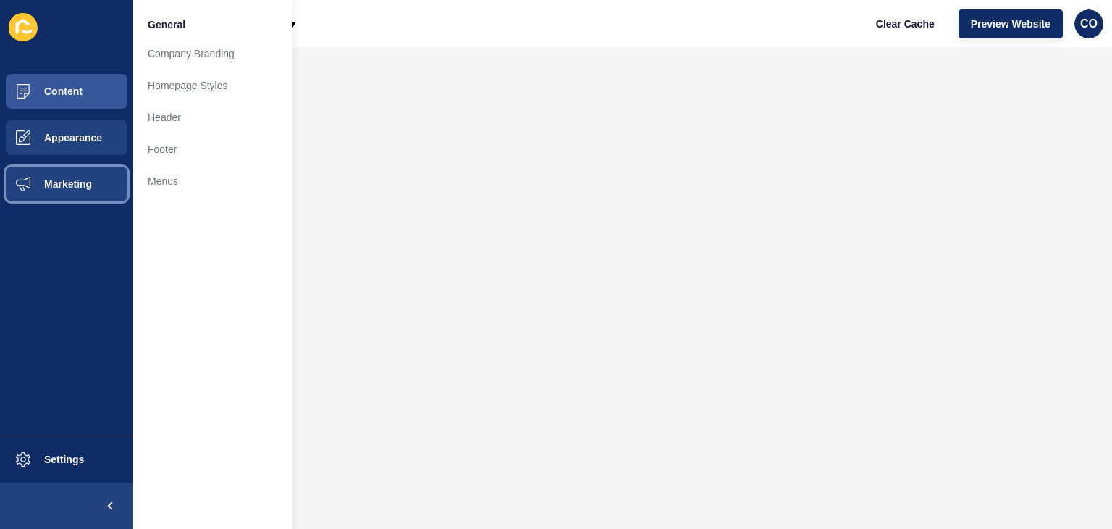
click at [80, 198] on button "Marketing" at bounding box center [66, 184] width 133 height 46
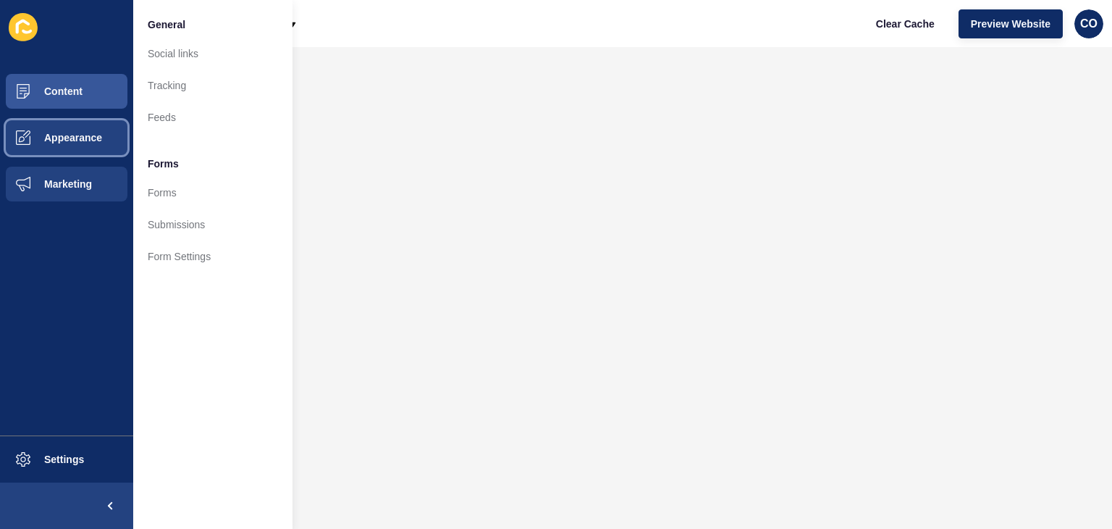
click at [93, 122] on button "Appearance" at bounding box center [66, 137] width 133 height 46
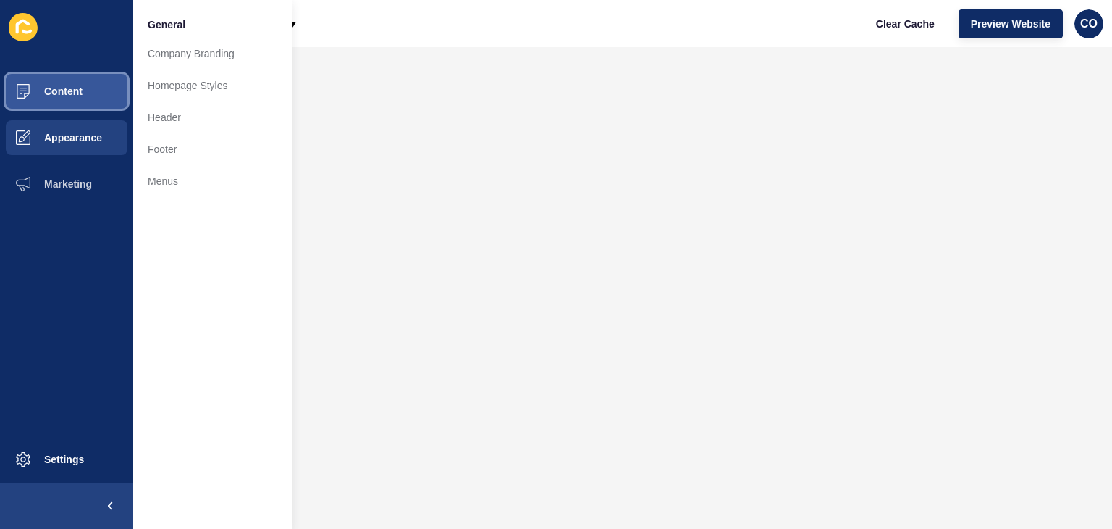
click at [98, 90] on button "Content" at bounding box center [66, 91] width 133 height 46
